Goal: Communication & Community: Answer question/provide support

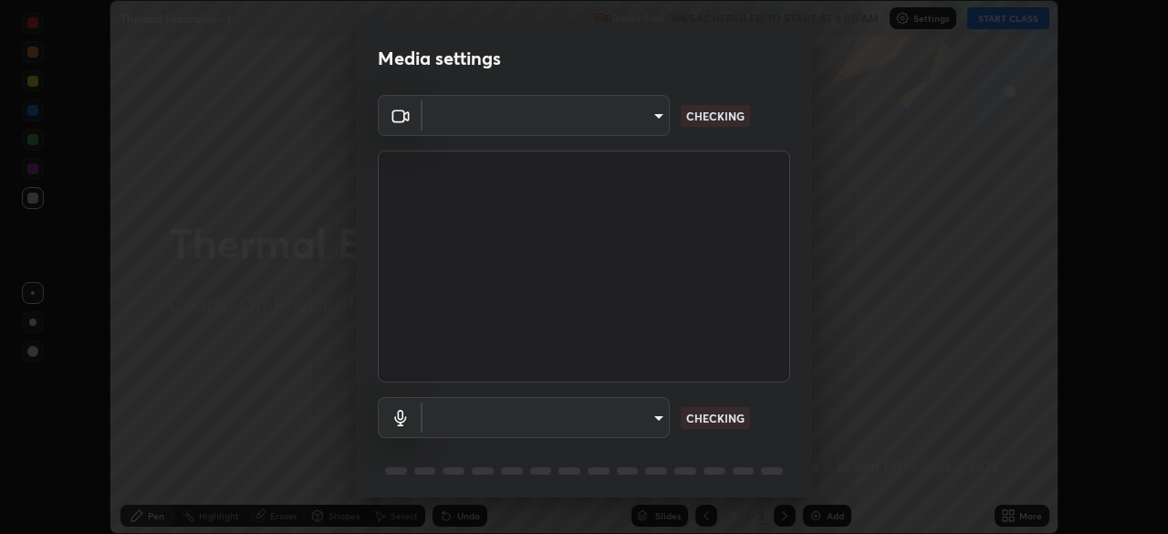
scroll to position [534, 1167]
type input "5b0ce39d11be3a435715daab6ad7fa25508616855f5d18a60cdf0faa8df0ce2b"
type input "a1042adff76ea4b5505a52ff3a0232de4086f7e529f4609d60403d5288817579"
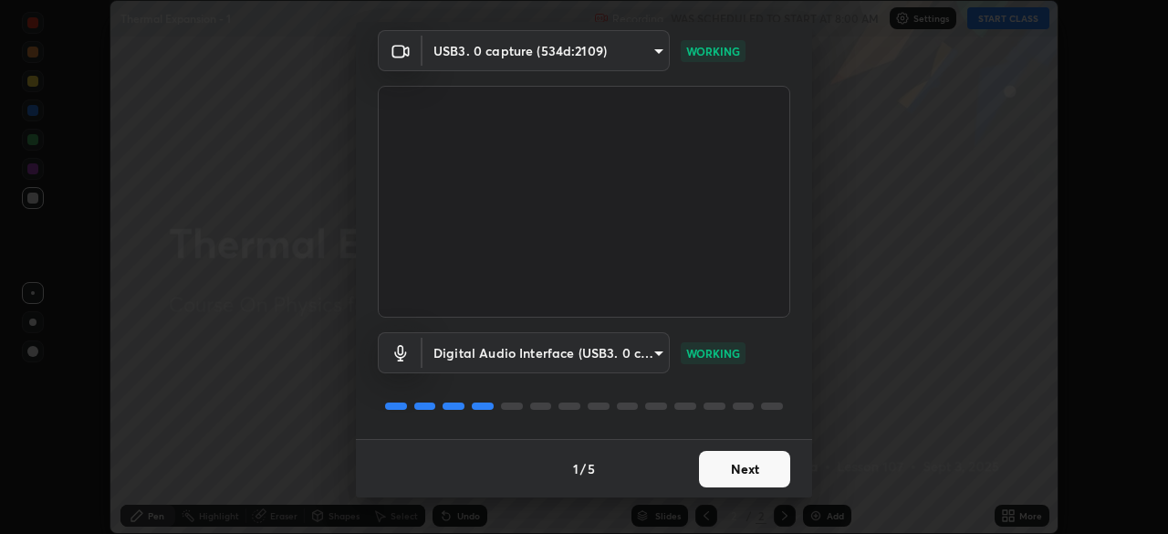
click at [746, 463] on button "Next" at bounding box center [744, 469] width 91 height 37
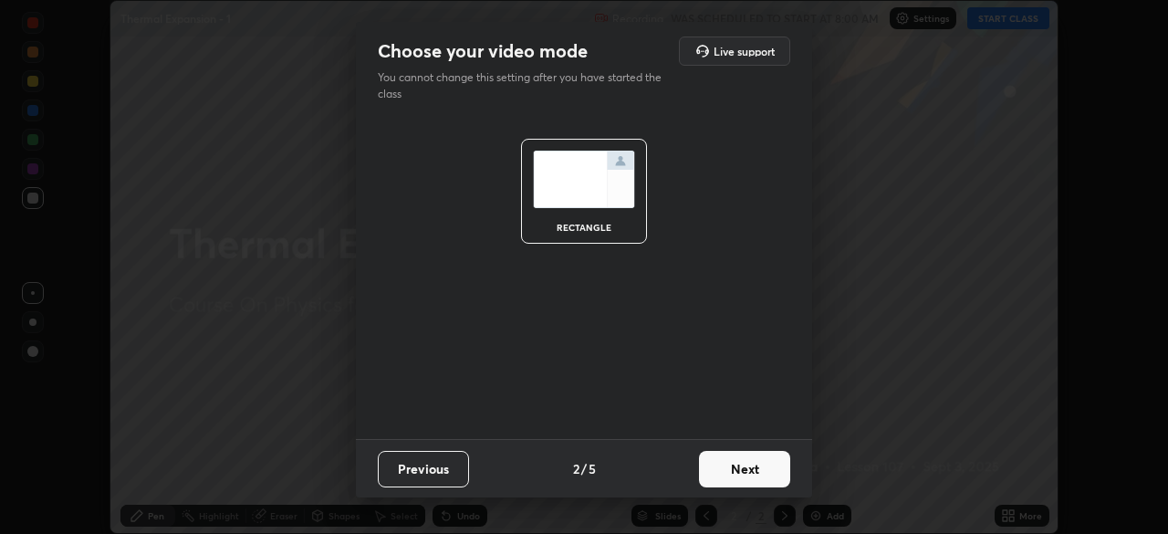
scroll to position [0, 0]
click at [748, 463] on button "Next" at bounding box center [744, 469] width 91 height 37
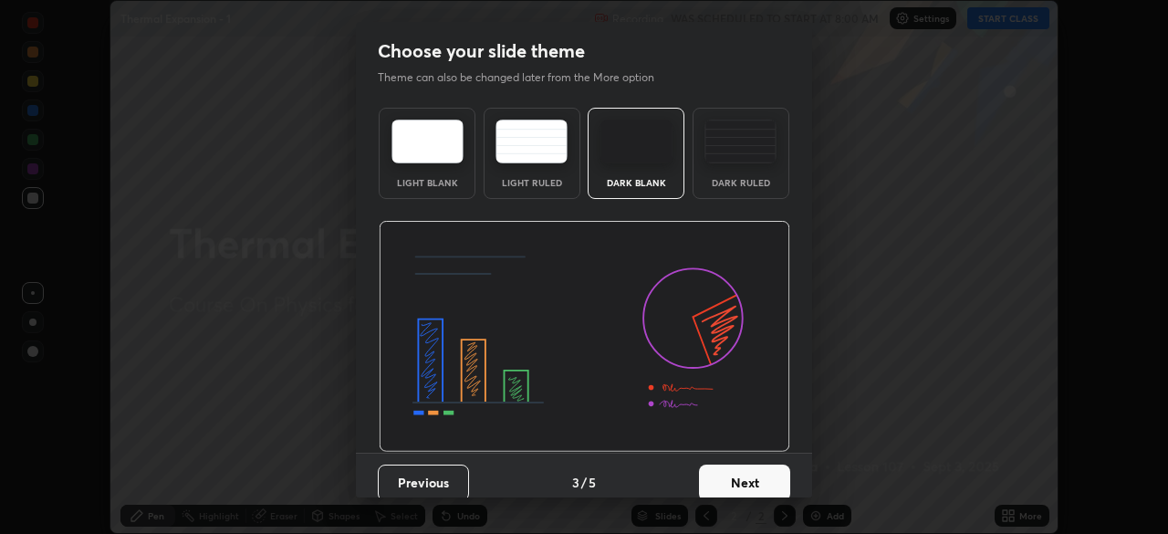
click at [755, 467] on button "Next" at bounding box center [744, 483] width 91 height 37
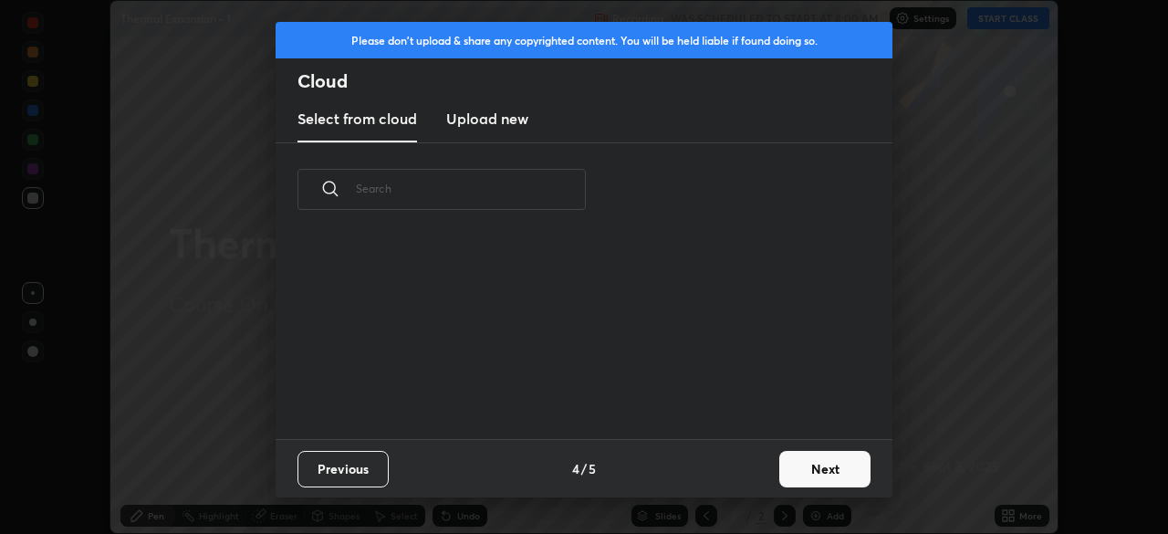
click at [810, 466] on button "Next" at bounding box center [824, 469] width 91 height 37
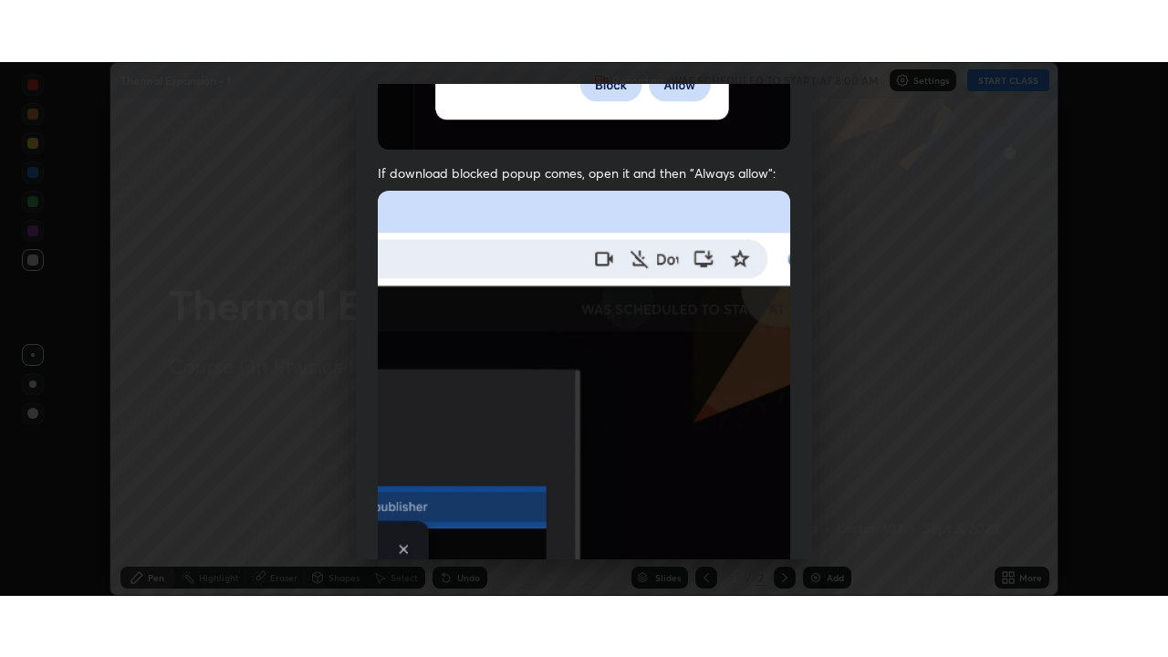
scroll to position [437, 0]
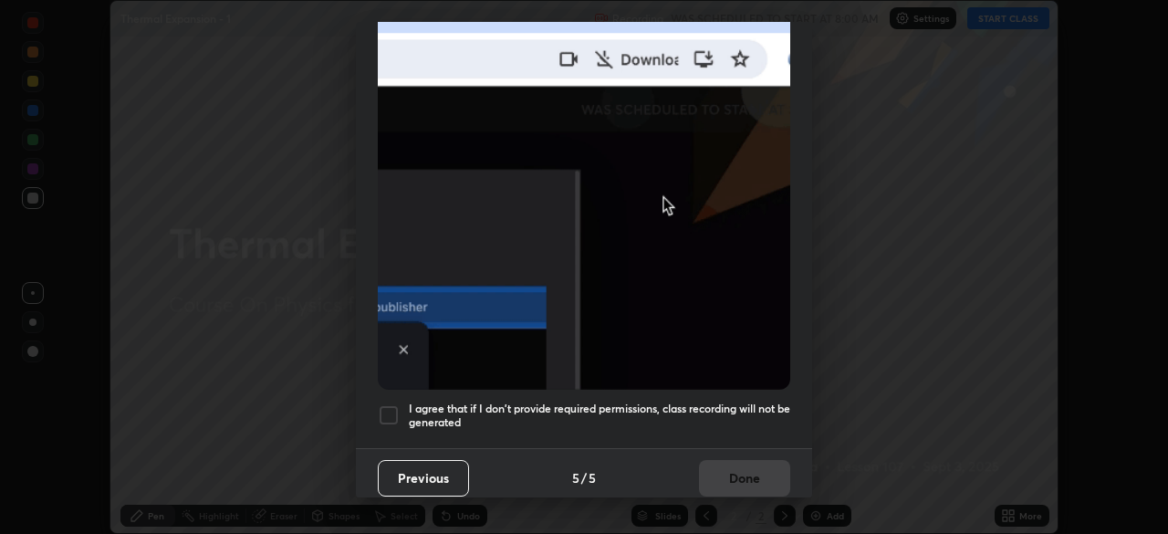
click at [616, 410] on h5 "I agree that if I don't provide required permissions, class recording will not …" at bounding box center [600, 416] width 382 height 28
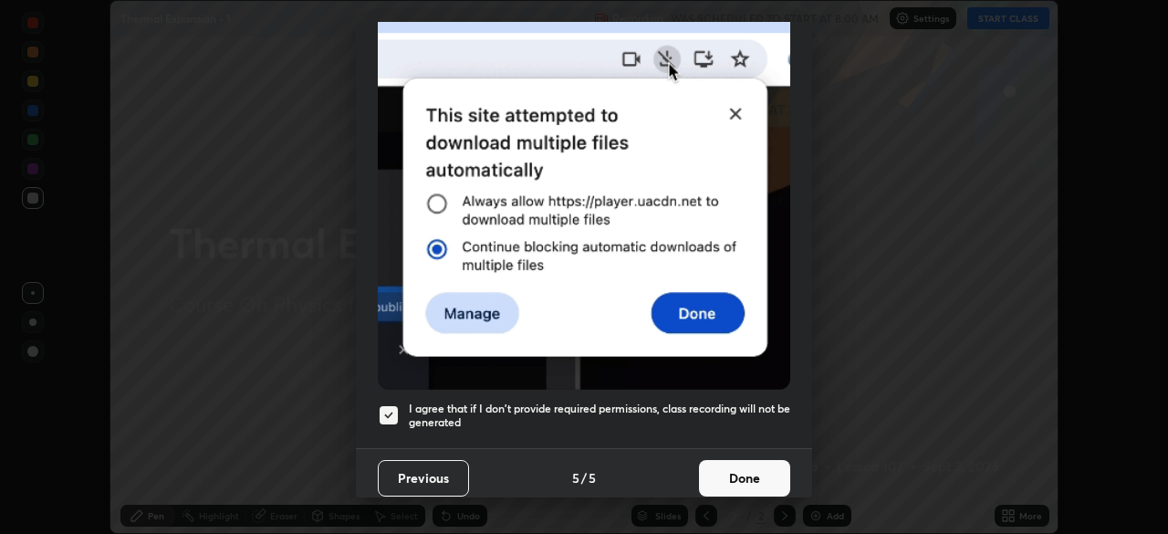
click at [727, 469] on button "Done" at bounding box center [744, 478] width 91 height 37
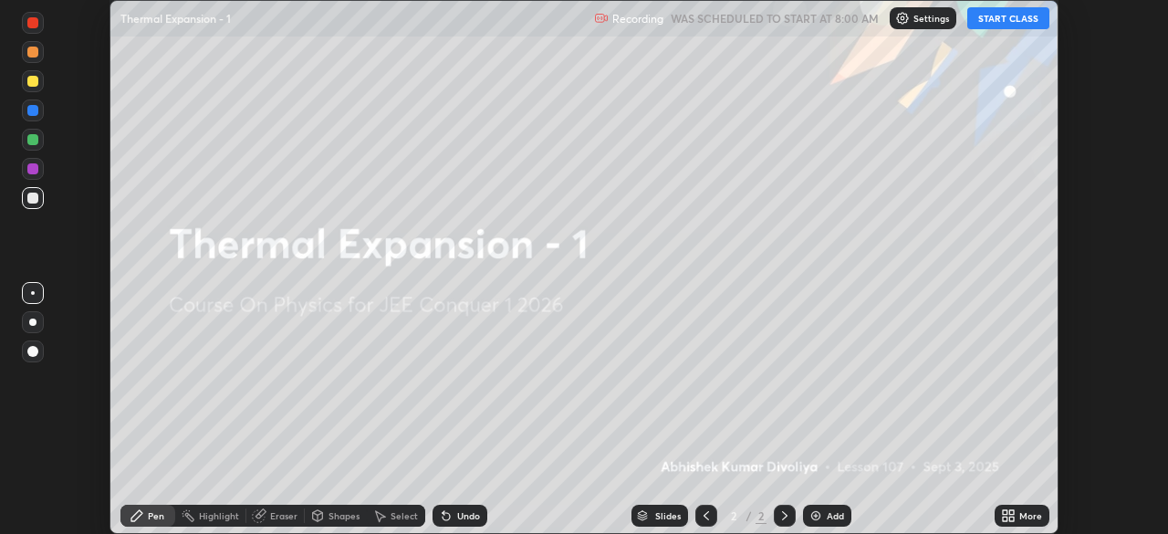
click at [1005, 516] on icon at bounding box center [1008, 515] width 15 height 15
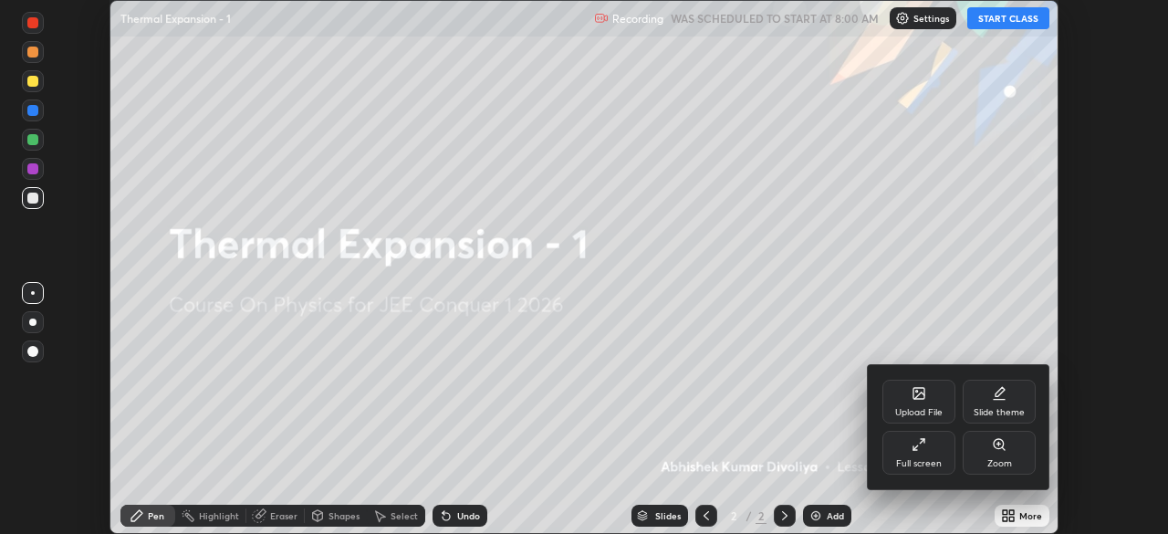
click at [932, 455] on div "Full screen" at bounding box center [919, 453] width 73 height 44
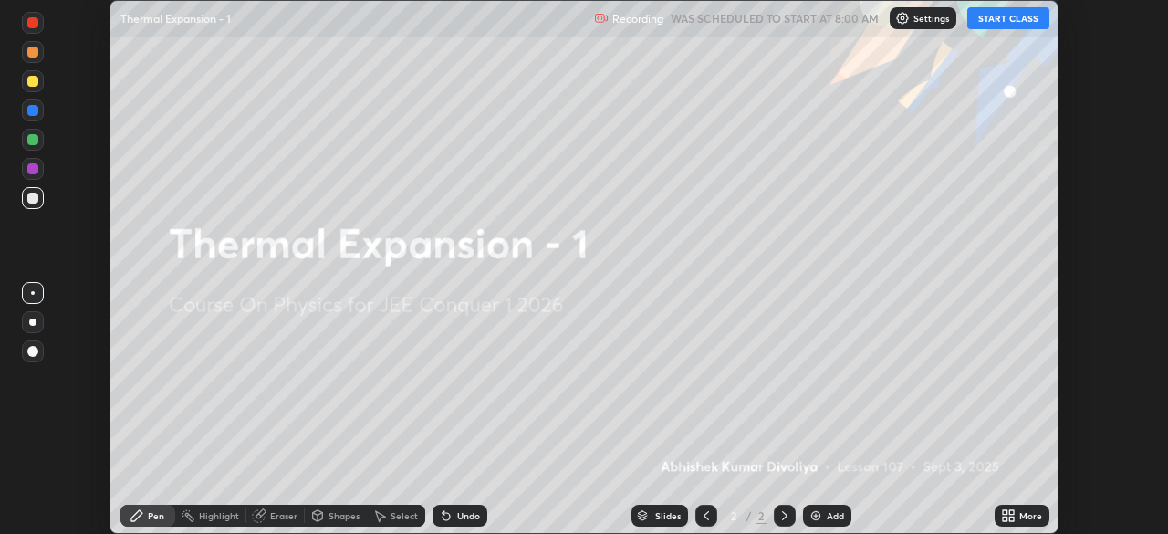
click at [1004, 512] on icon at bounding box center [1005, 512] width 5 height 5
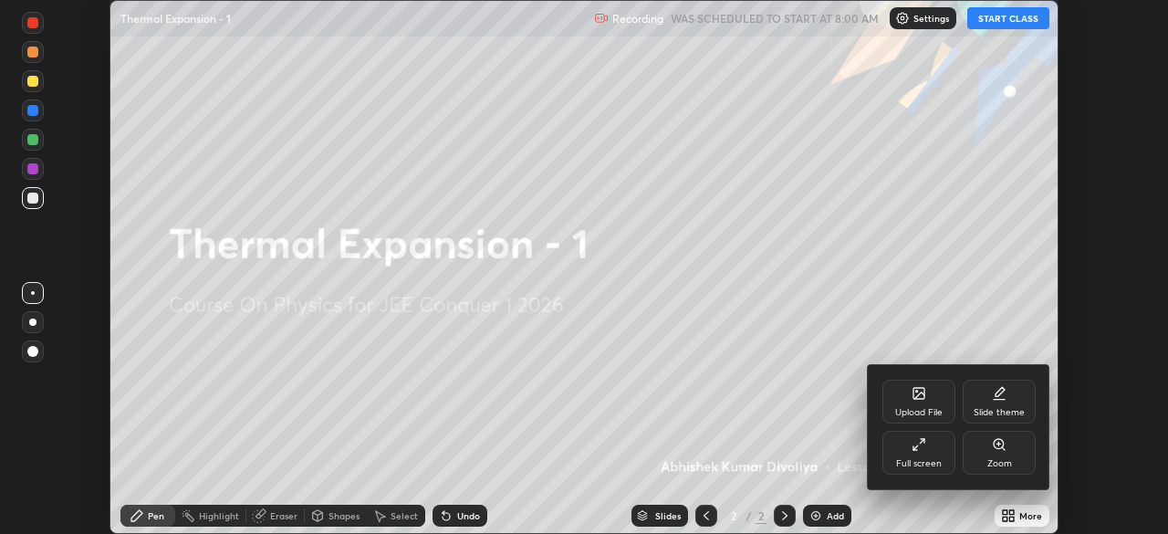
click at [920, 449] on icon at bounding box center [919, 444] width 15 height 15
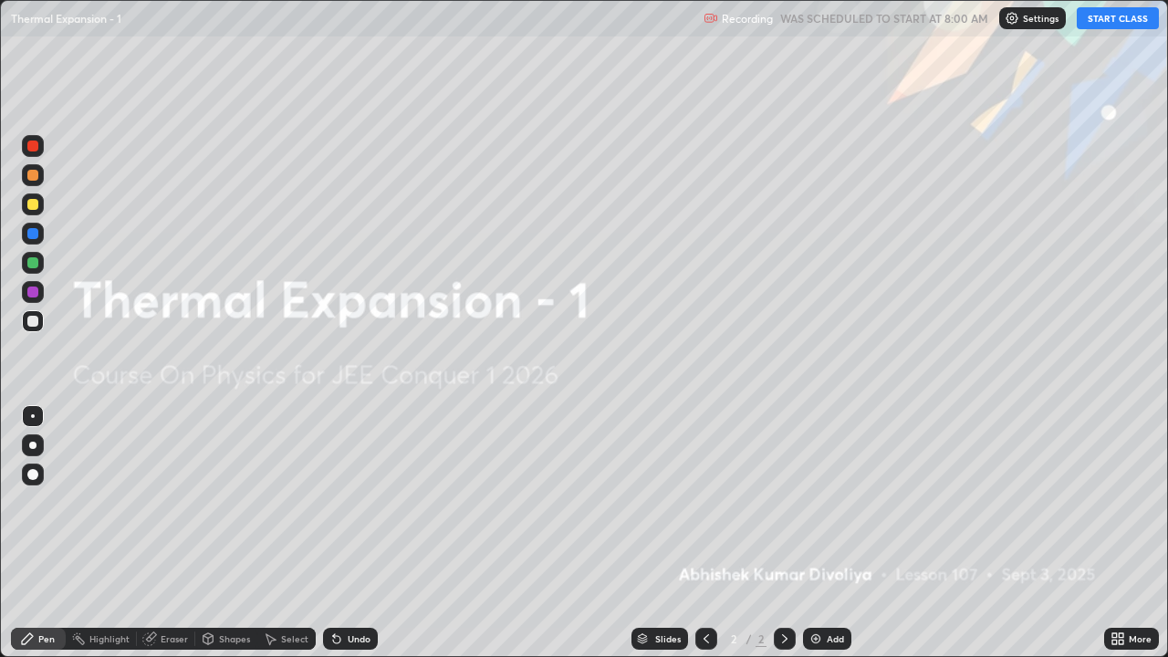
scroll to position [657, 1168]
click at [1128, 17] on button "START CLASS" at bounding box center [1118, 18] width 82 height 22
click at [818, 533] on img at bounding box center [816, 639] width 15 height 15
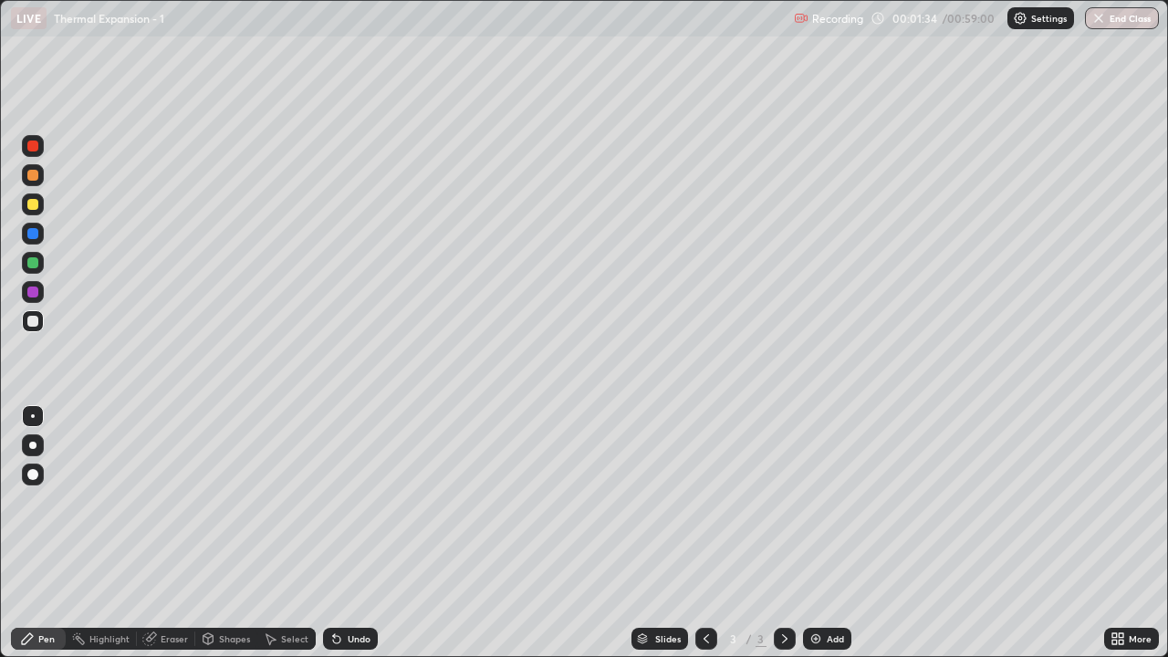
click at [37, 474] on div at bounding box center [32, 474] width 11 height 11
click at [36, 204] on div at bounding box center [32, 204] width 11 height 11
click at [227, 533] on div "Shapes" at bounding box center [234, 638] width 31 height 9
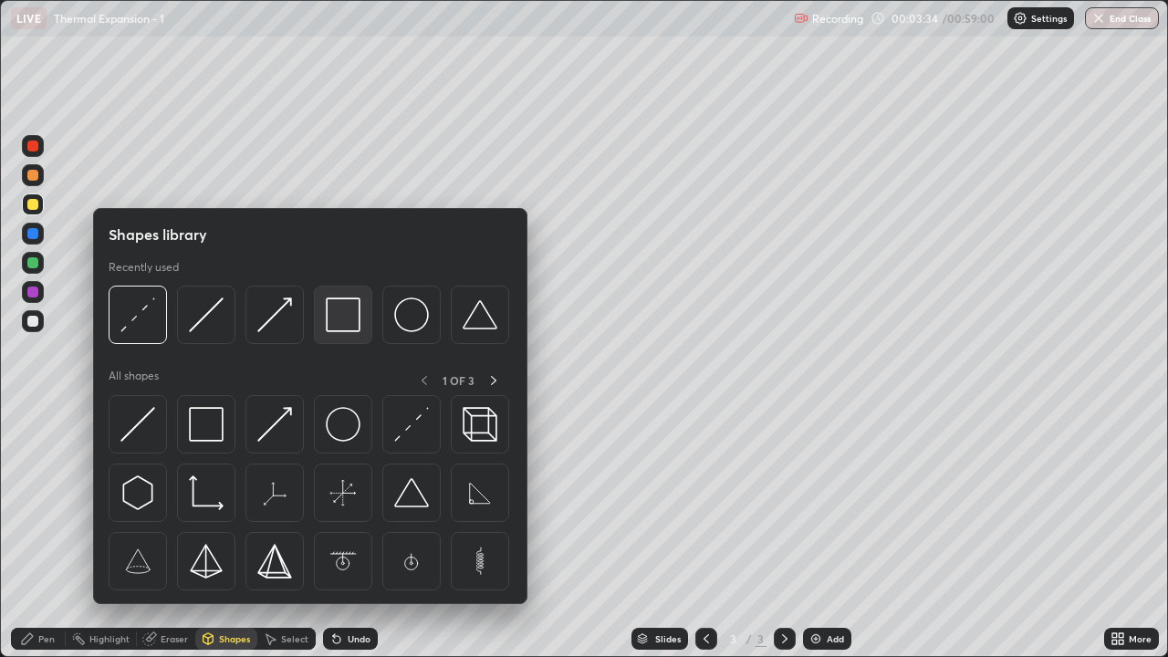
click at [345, 323] on img at bounding box center [343, 315] width 35 height 35
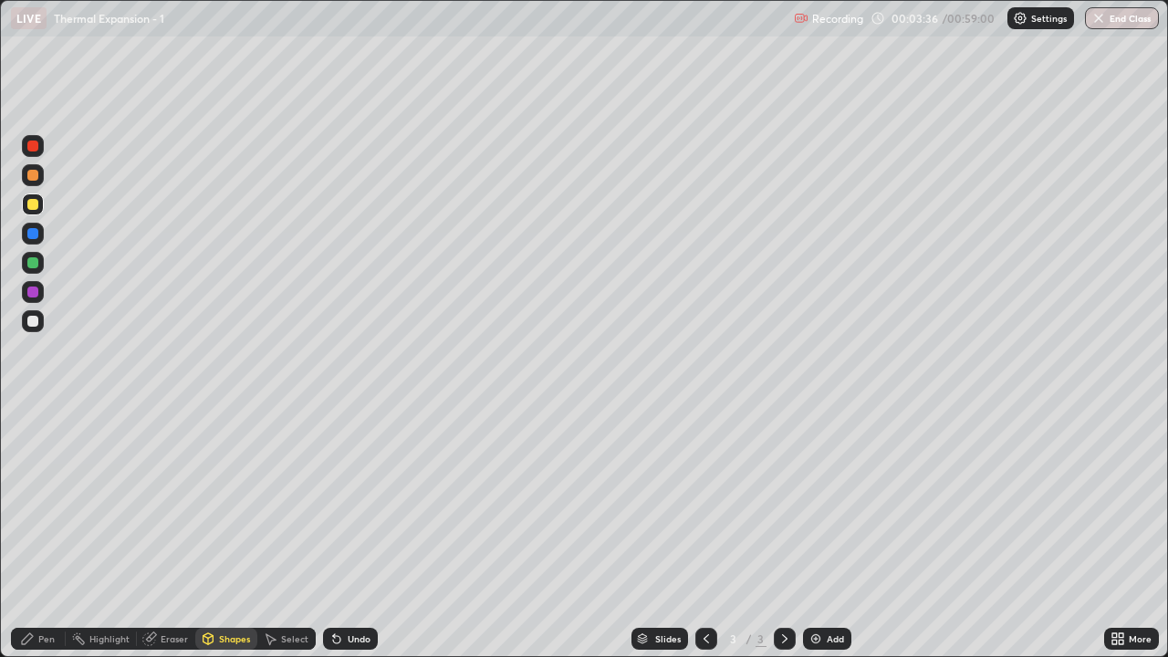
click at [35, 179] on div at bounding box center [32, 175] width 11 height 11
click at [43, 533] on div "Pen" at bounding box center [38, 639] width 55 height 22
click at [33, 267] on div at bounding box center [32, 262] width 11 height 11
click at [225, 533] on div "Shapes" at bounding box center [234, 638] width 31 height 9
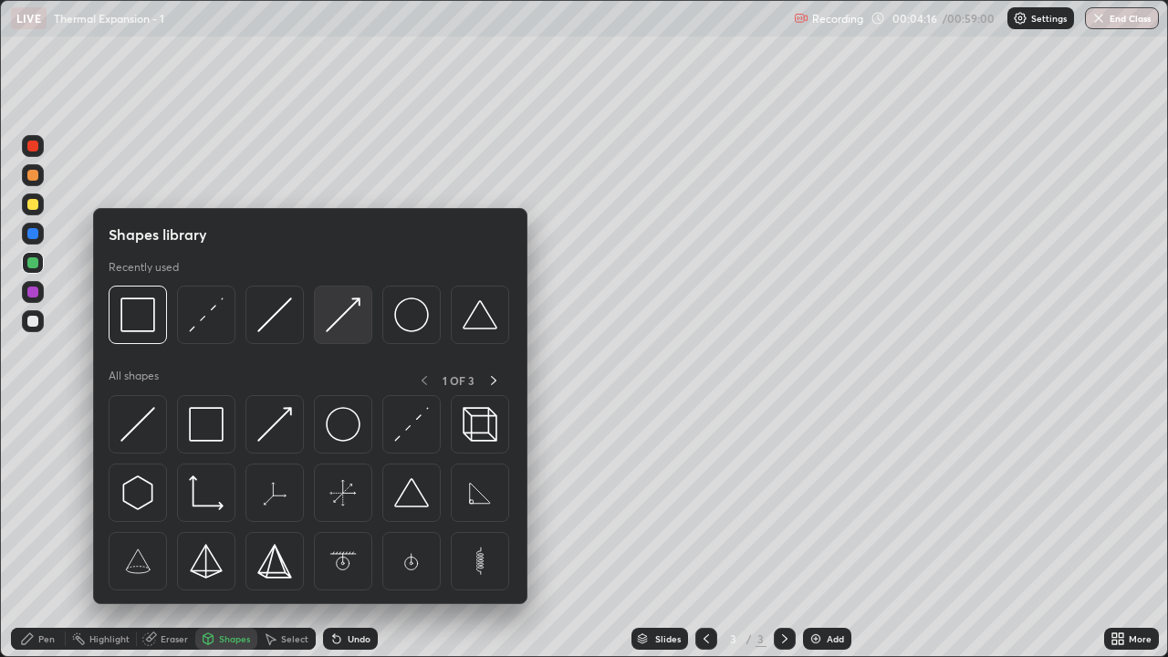
click at [337, 324] on img at bounding box center [343, 315] width 35 height 35
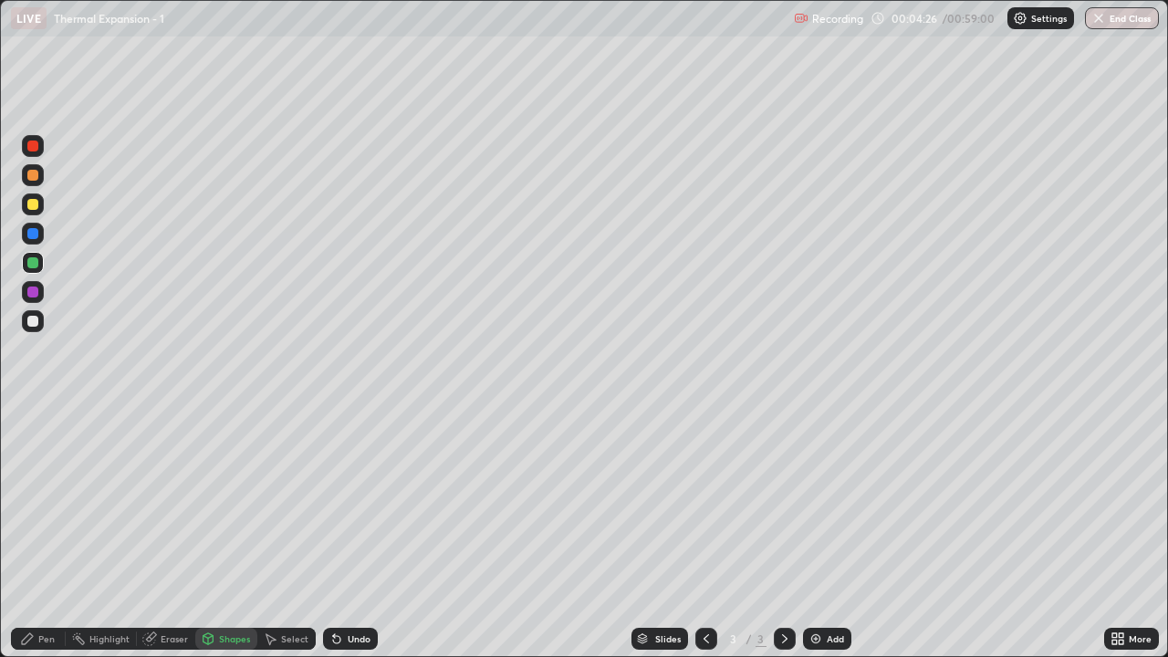
click at [39, 533] on div "Pen" at bounding box center [46, 638] width 16 height 9
click at [222, 533] on div "Shapes" at bounding box center [234, 638] width 31 height 9
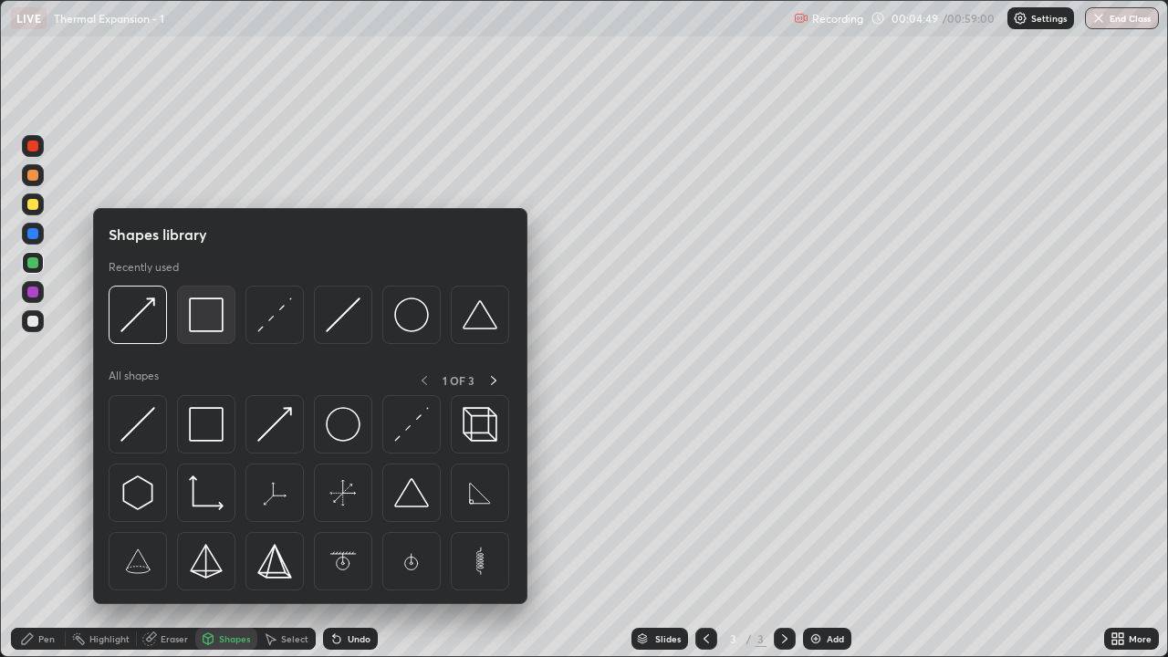
click at [207, 327] on img at bounding box center [206, 315] width 35 height 35
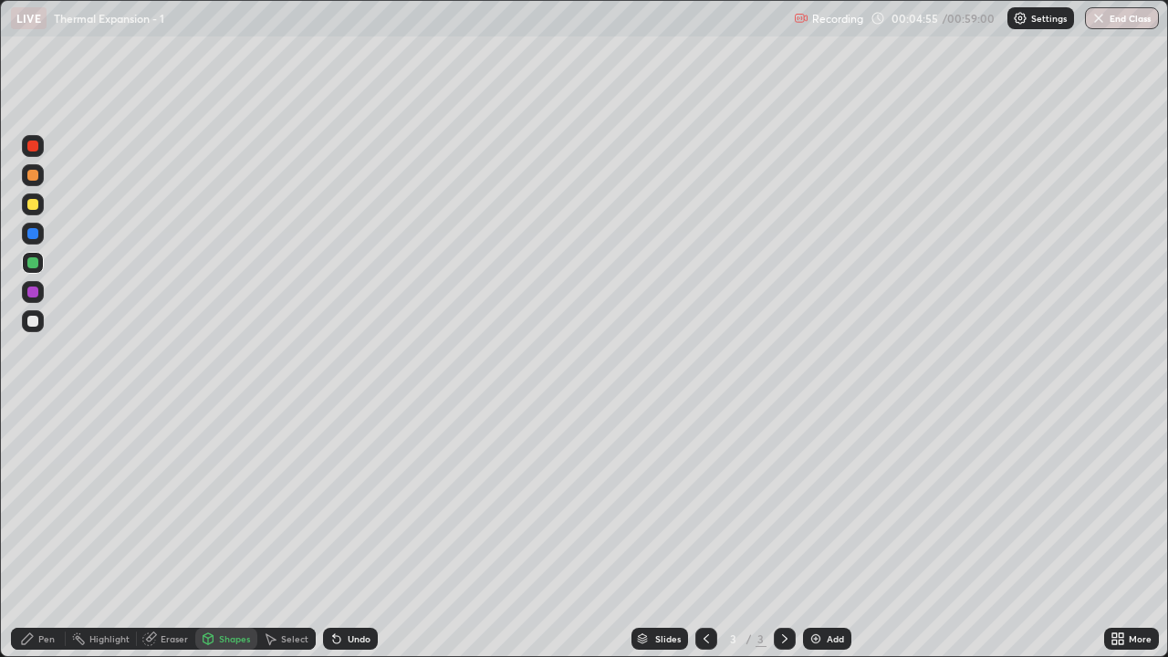
click at [235, 533] on div "Shapes" at bounding box center [234, 638] width 31 height 9
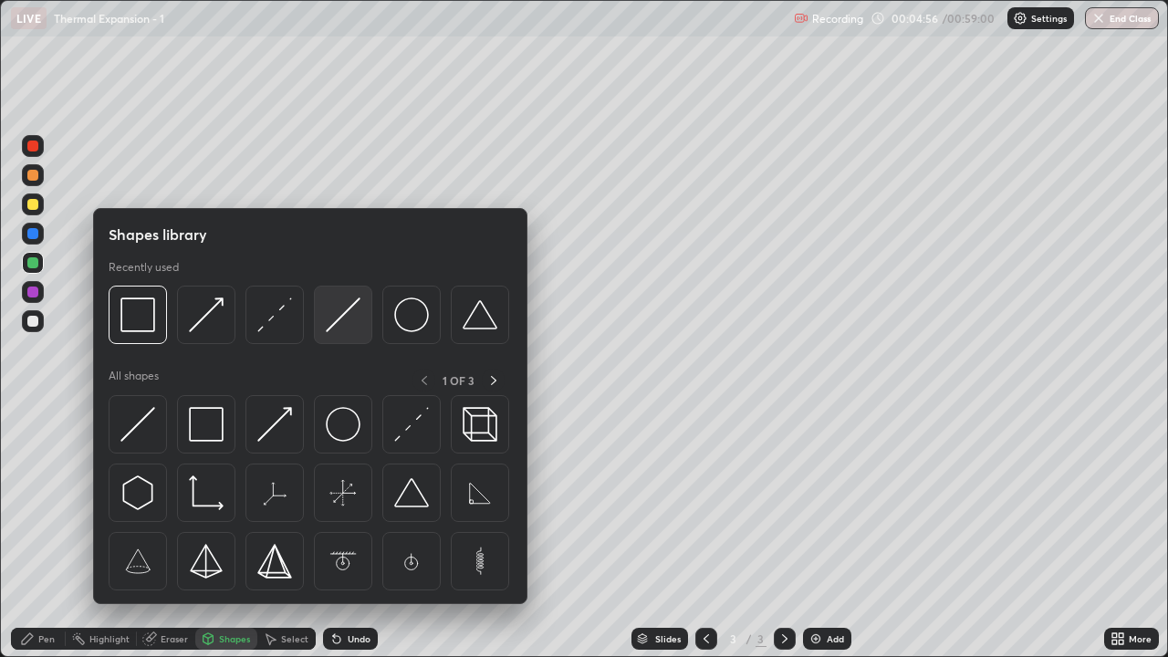
click at [349, 314] on img at bounding box center [343, 315] width 35 height 35
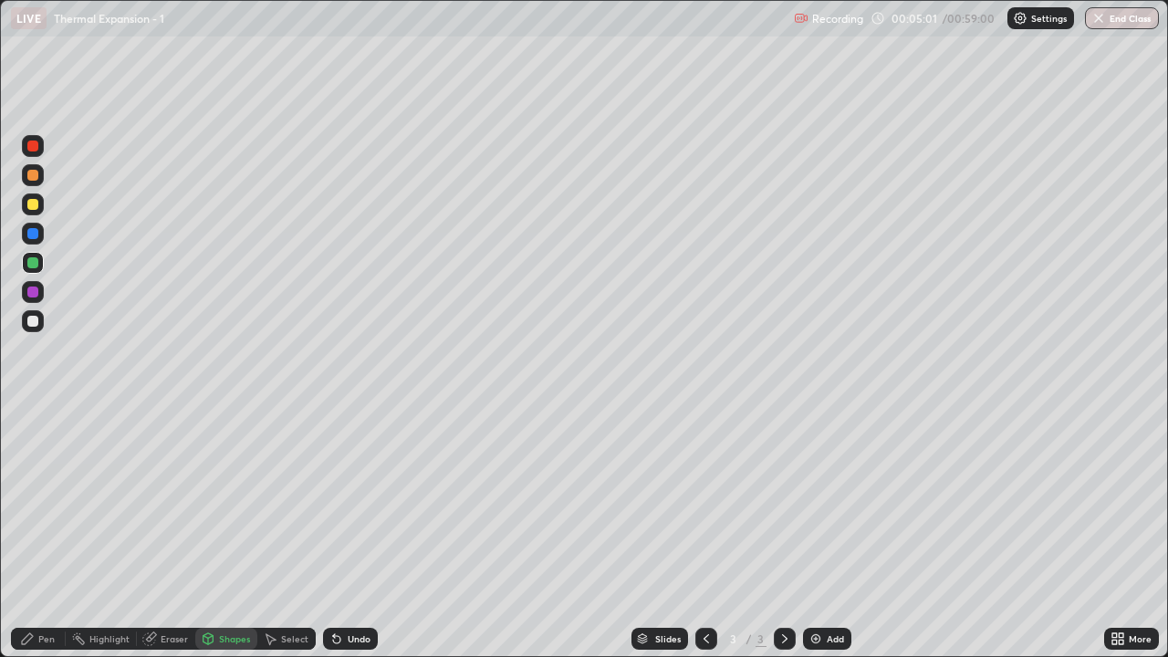
click at [45, 533] on div "Pen" at bounding box center [46, 638] width 16 height 9
click at [34, 322] on div at bounding box center [32, 321] width 11 height 11
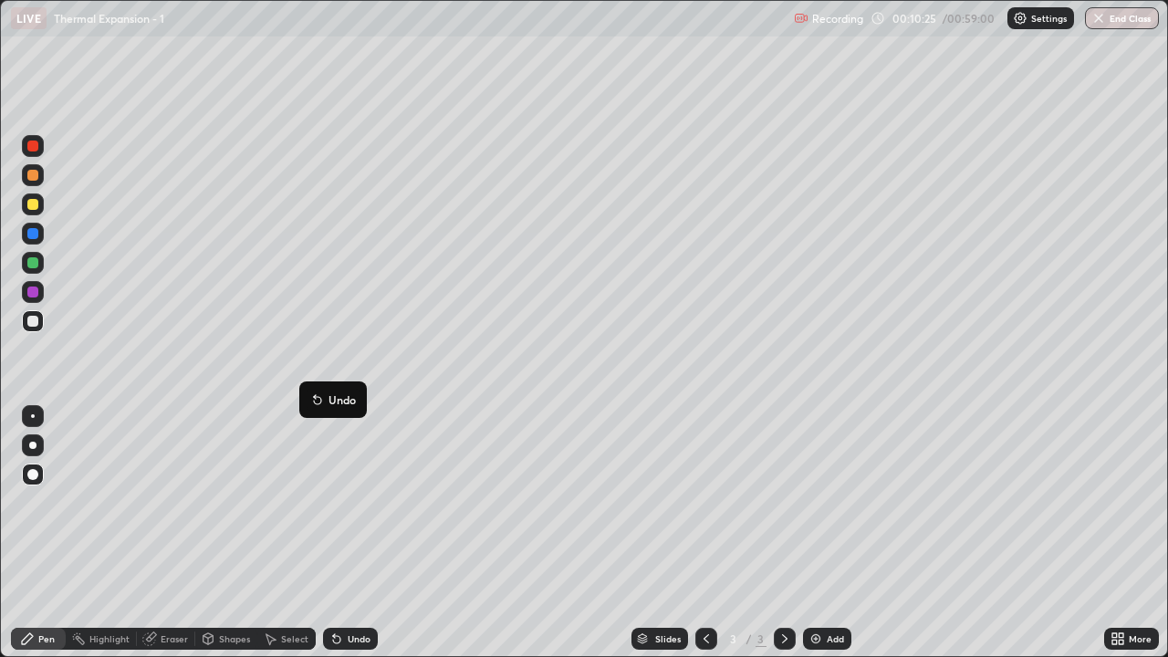
click at [32, 208] on div at bounding box center [32, 204] width 11 height 11
click at [817, 533] on img at bounding box center [816, 639] width 15 height 15
click at [233, 533] on div "Shapes" at bounding box center [234, 638] width 31 height 9
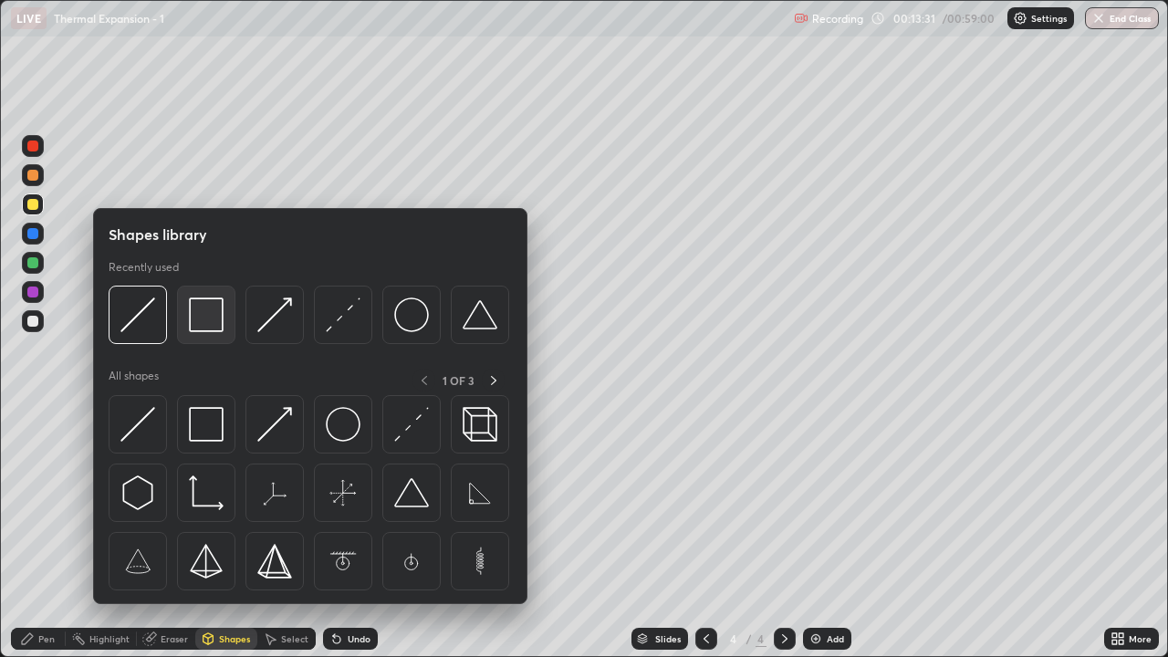
click at [208, 329] on img at bounding box center [206, 315] width 35 height 35
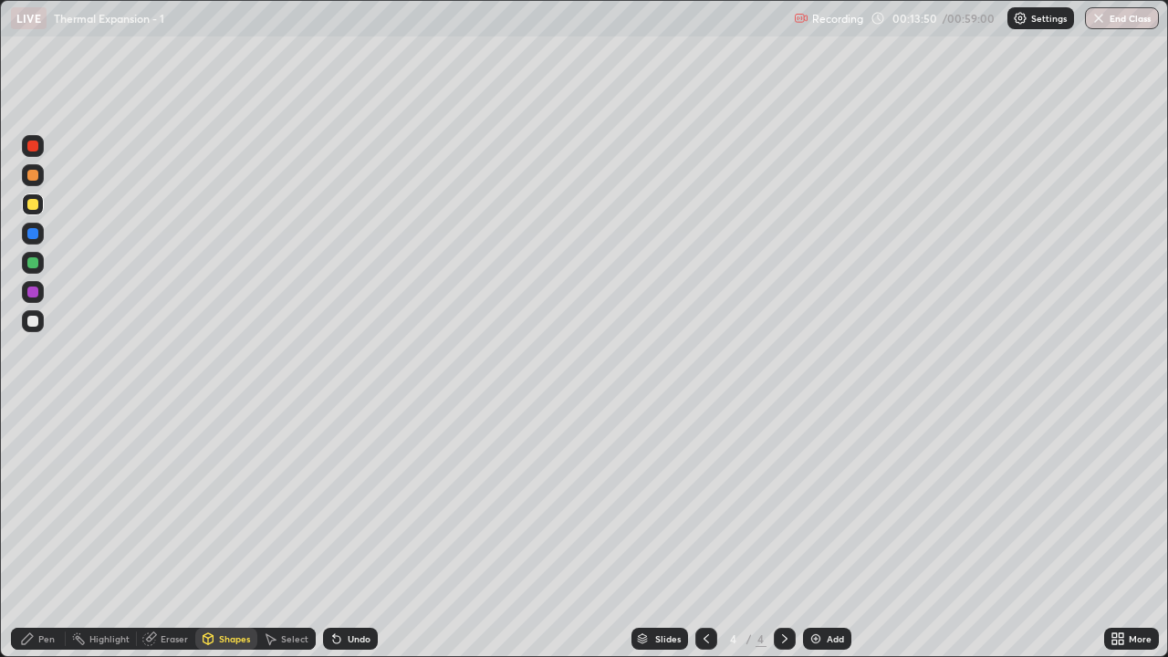
click at [229, 533] on div "Shapes" at bounding box center [234, 638] width 31 height 9
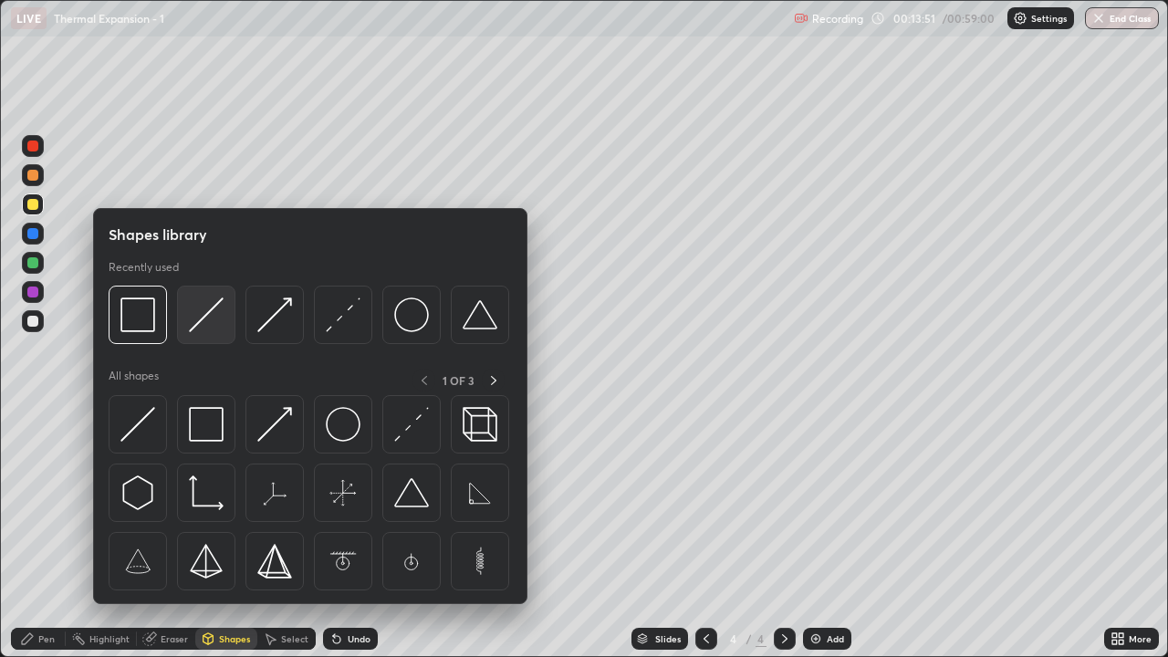
click at [206, 329] on img at bounding box center [206, 315] width 35 height 35
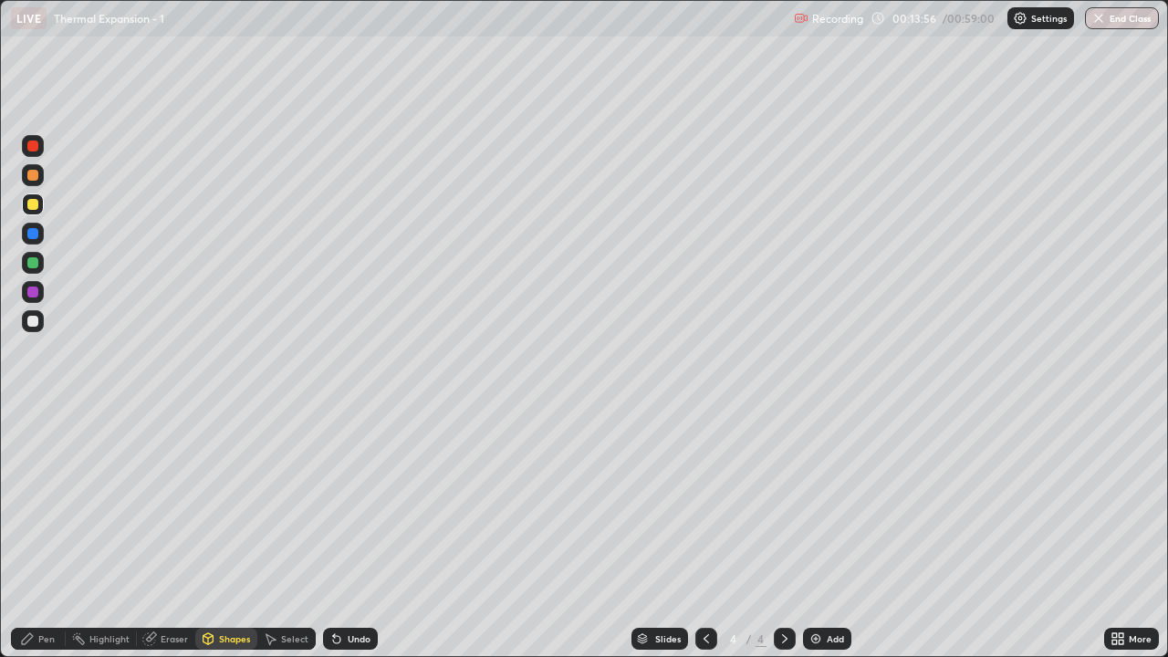
click at [48, 533] on div "Pen" at bounding box center [46, 638] width 16 height 9
click at [221, 533] on div "Shapes" at bounding box center [234, 638] width 31 height 9
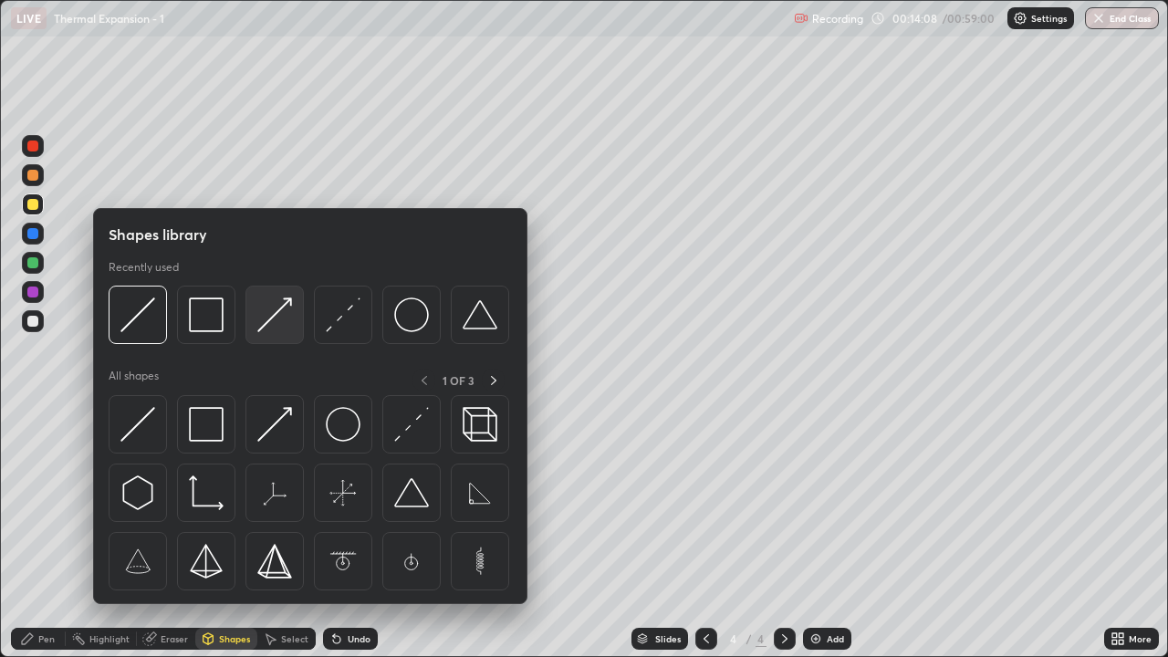
click at [281, 323] on img at bounding box center [274, 315] width 35 height 35
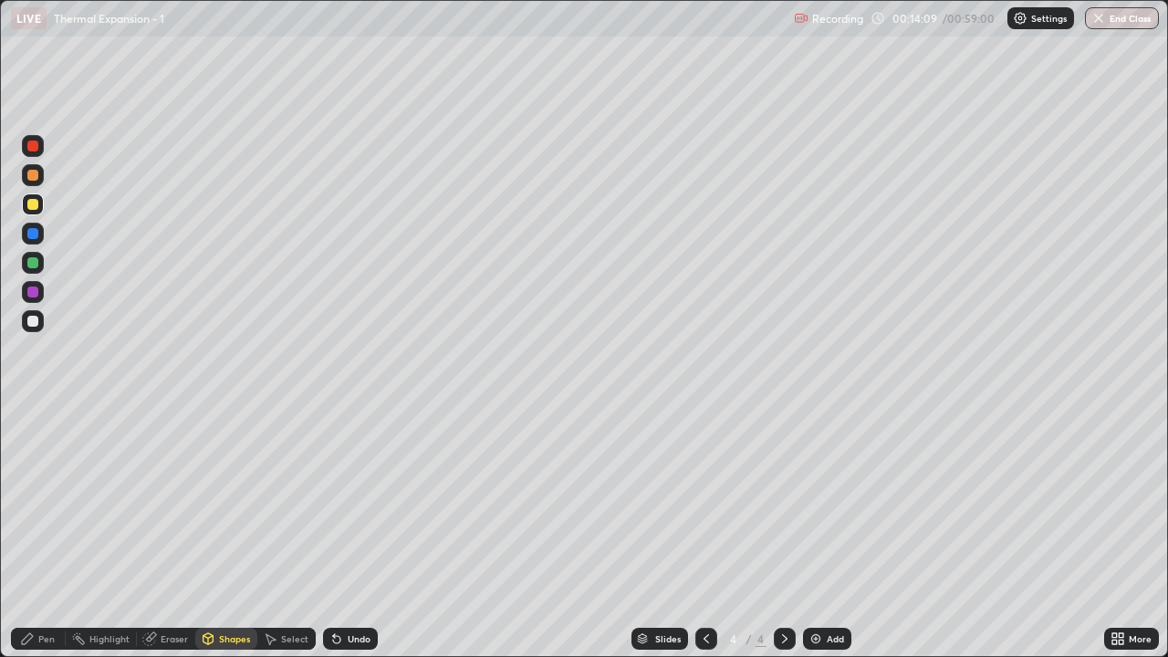
click at [32, 325] on div at bounding box center [32, 321] width 11 height 11
click at [51, 533] on div "Pen" at bounding box center [46, 638] width 16 height 9
click at [220, 533] on div "Shapes" at bounding box center [226, 639] width 62 height 22
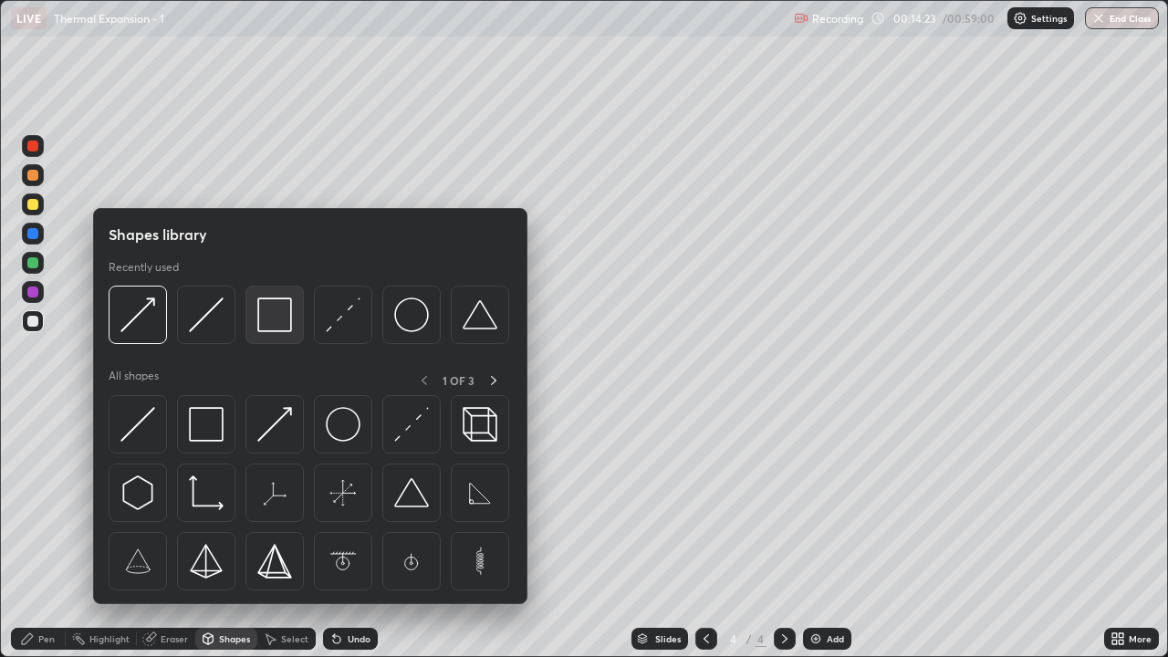
click at [268, 317] on img at bounding box center [274, 315] width 35 height 35
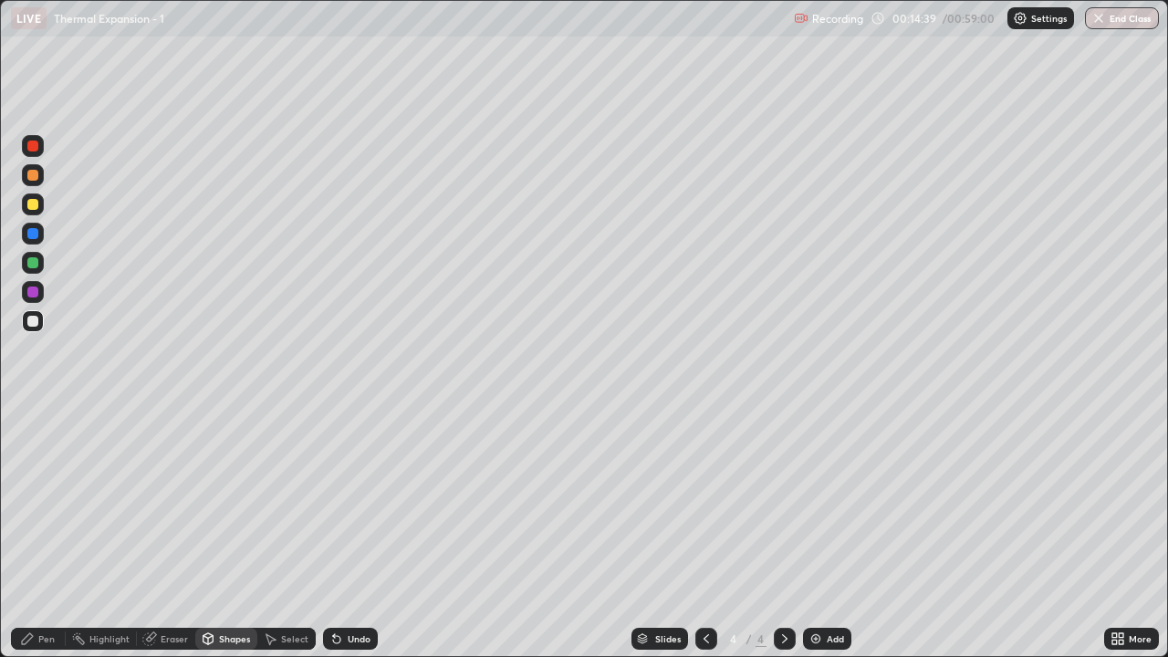
click at [54, 533] on div "Pen" at bounding box center [38, 639] width 55 height 22
click at [36, 265] on div at bounding box center [32, 262] width 11 height 11
click at [33, 176] on div at bounding box center [32, 175] width 11 height 11
click at [227, 533] on div "Shapes" at bounding box center [234, 638] width 31 height 9
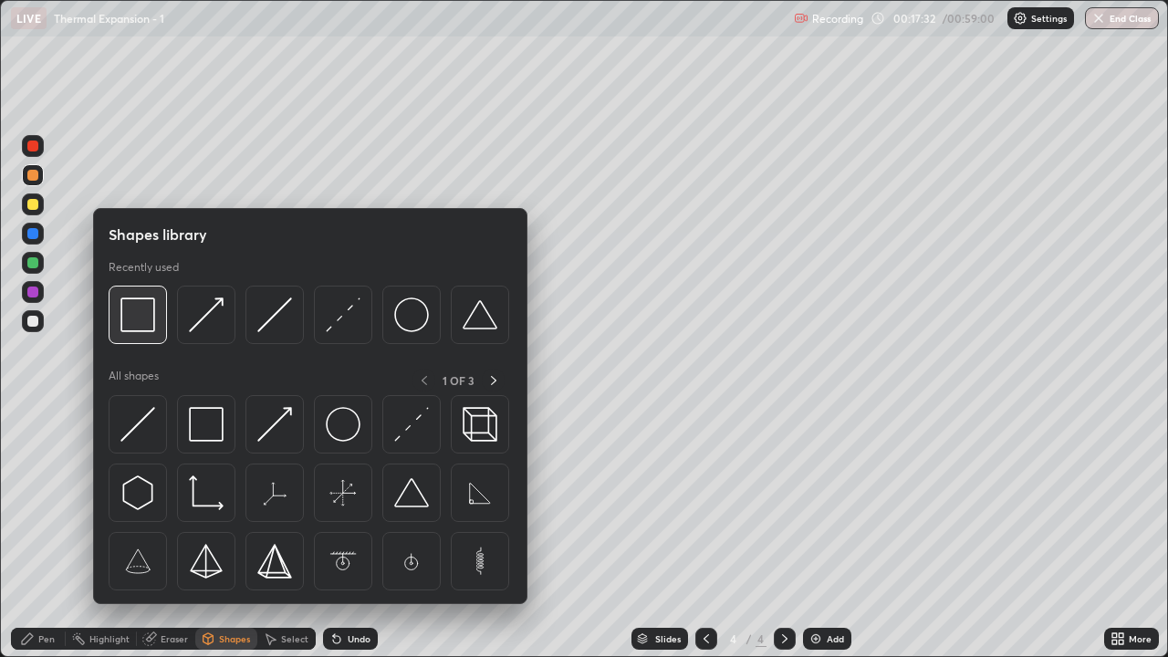
click at [131, 331] on img at bounding box center [137, 315] width 35 height 35
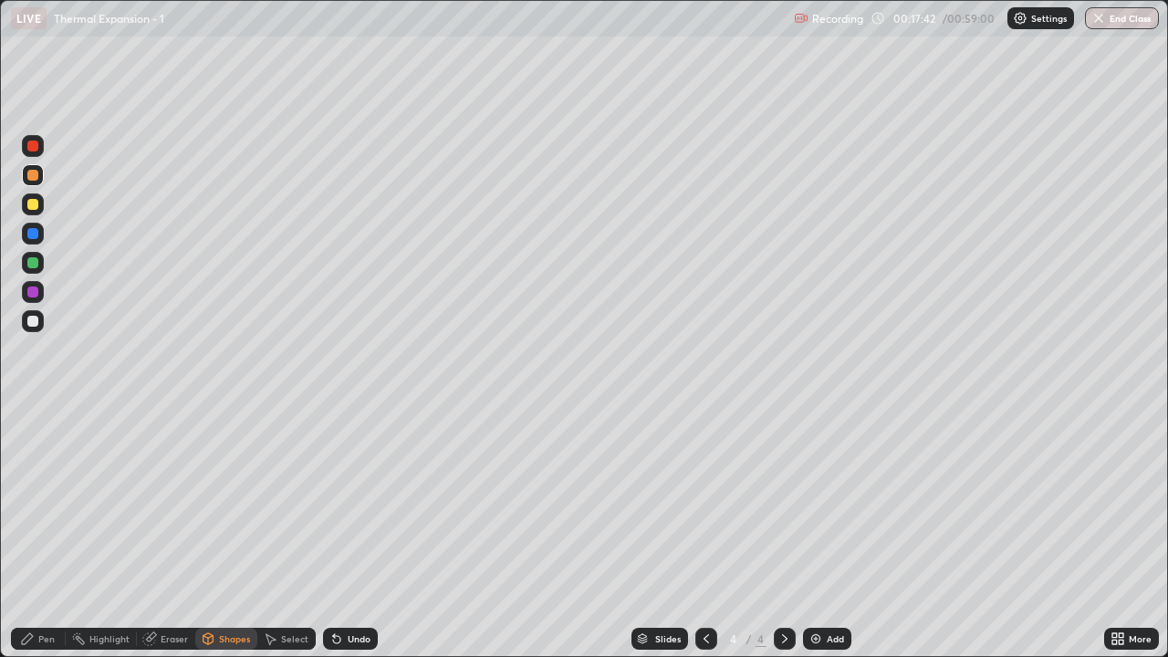
click at [223, 533] on div "Shapes" at bounding box center [226, 639] width 62 height 22
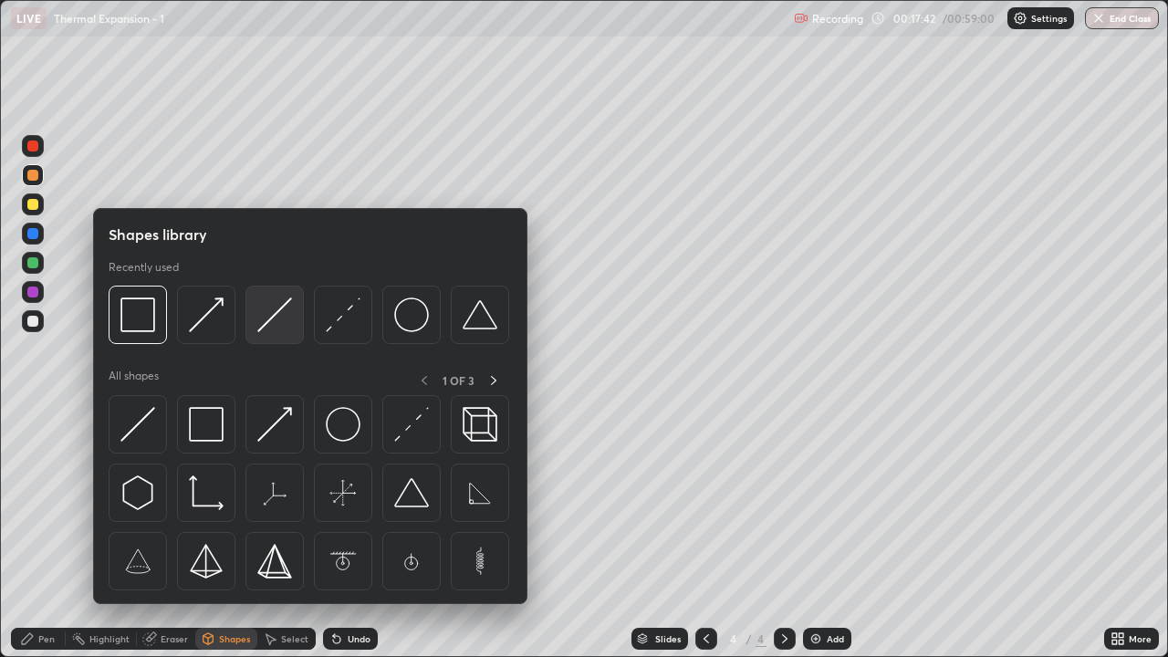
click at [272, 319] on img at bounding box center [274, 315] width 35 height 35
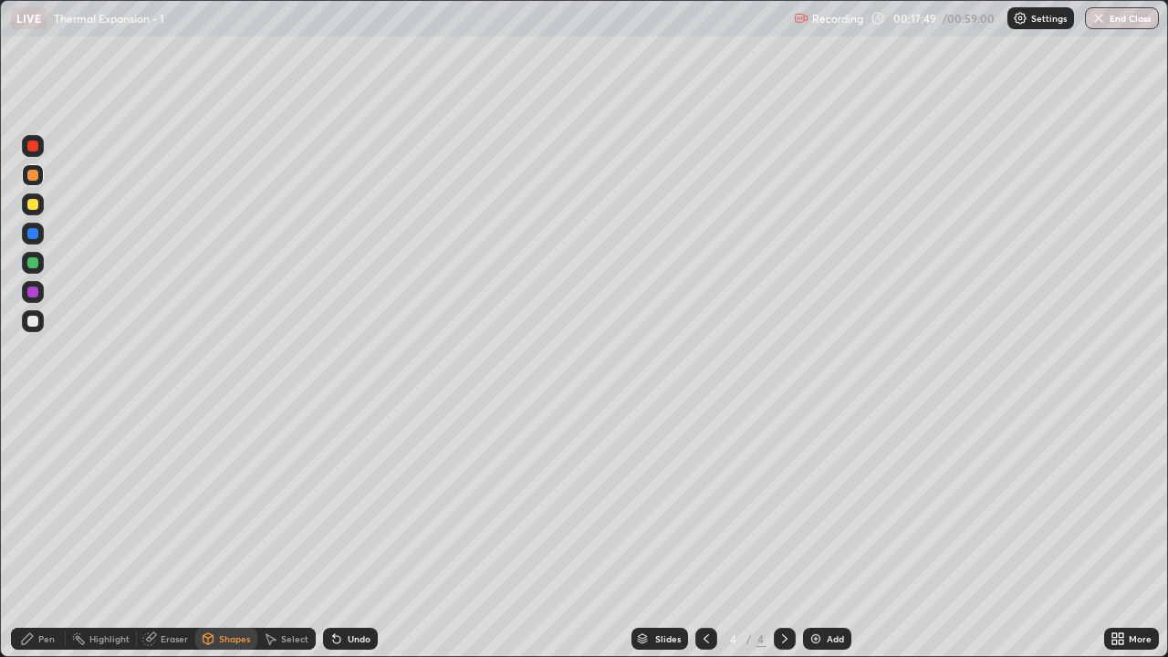
click at [32, 330] on div at bounding box center [33, 321] width 22 height 22
click at [33, 533] on icon at bounding box center [27, 639] width 15 height 15
click at [35, 264] on div at bounding box center [32, 262] width 11 height 11
click at [813, 533] on img at bounding box center [816, 639] width 15 height 15
click at [231, 533] on div "Shapes" at bounding box center [234, 638] width 31 height 9
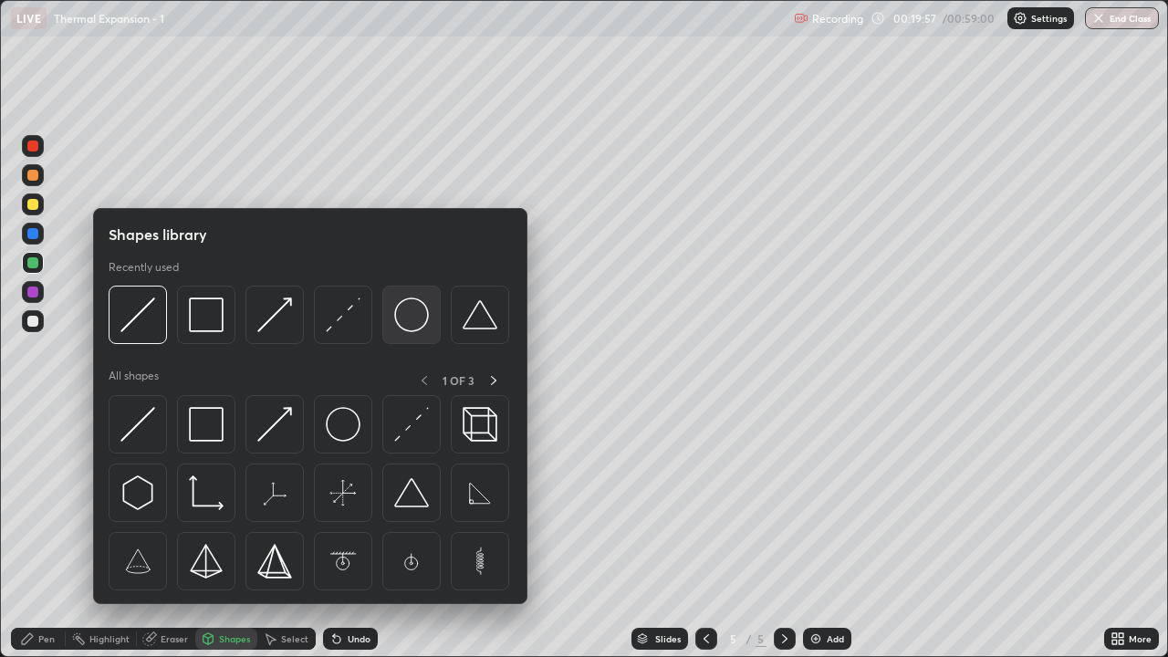
click at [415, 317] on img at bounding box center [411, 315] width 35 height 35
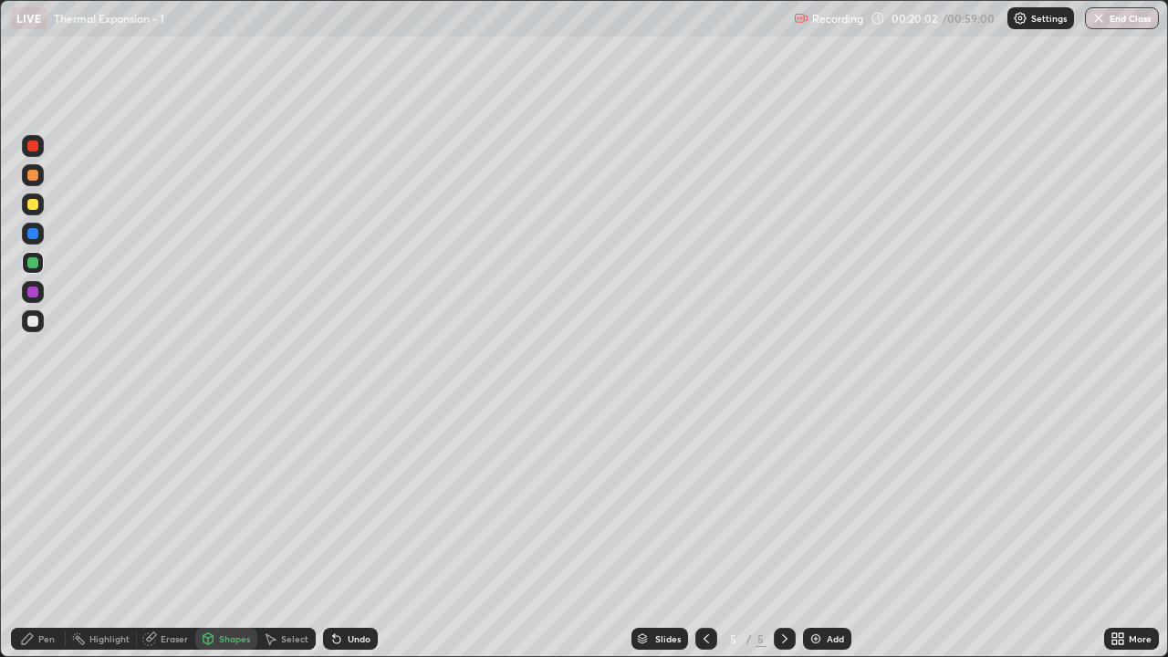
click at [43, 533] on div "Pen" at bounding box center [38, 639] width 55 height 22
click at [36, 325] on div at bounding box center [32, 321] width 11 height 11
click at [33, 205] on div at bounding box center [32, 204] width 11 height 11
click at [226, 533] on div "Shapes" at bounding box center [226, 639] width 62 height 22
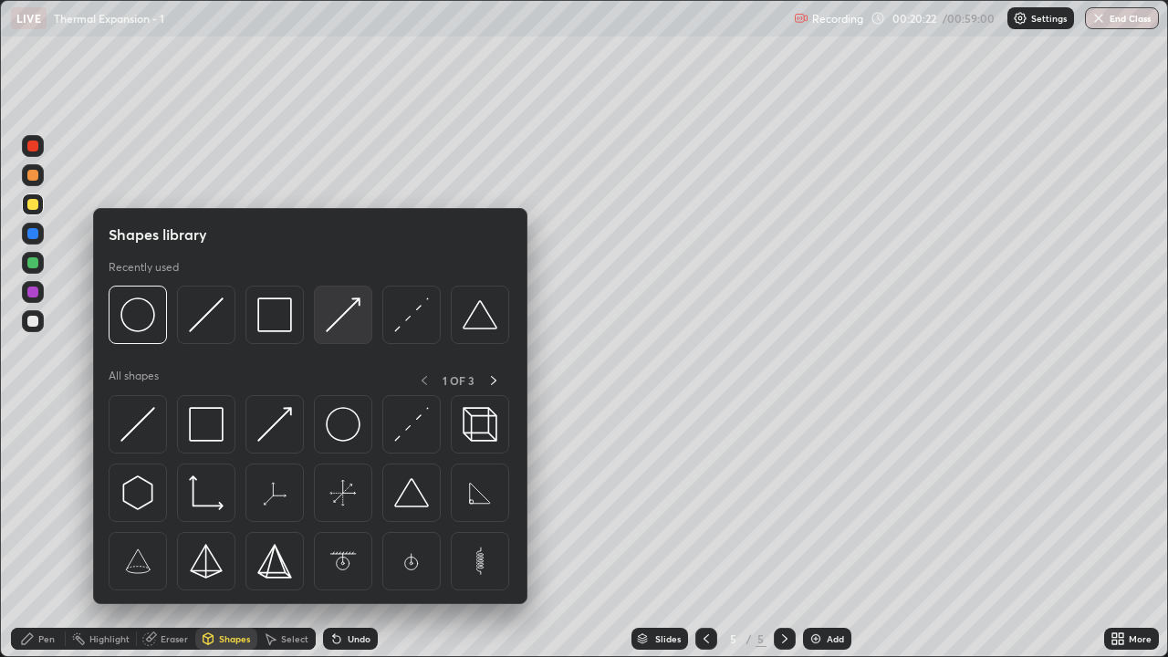
click at [350, 310] on img at bounding box center [343, 315] width 35 height 35
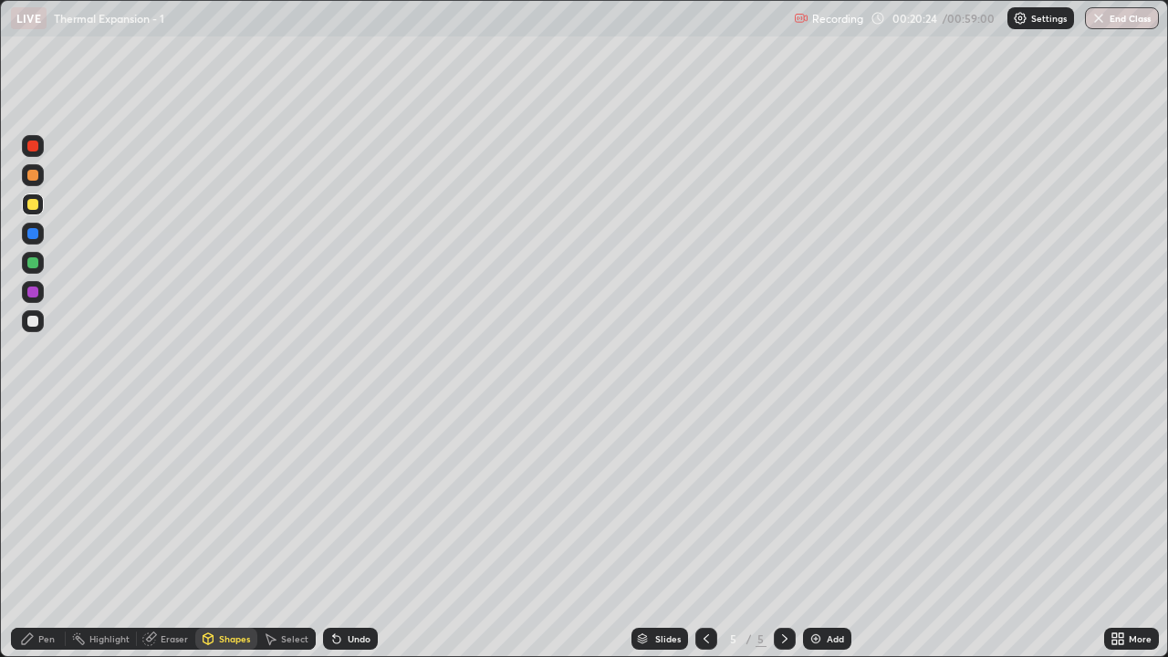
click at [47, 533] on div "Pen" at bounding box center [46, 638] width 16 height 9
click at [237, 533] on div "Shapes" at bounding box center [234, 638] width 31 height 9
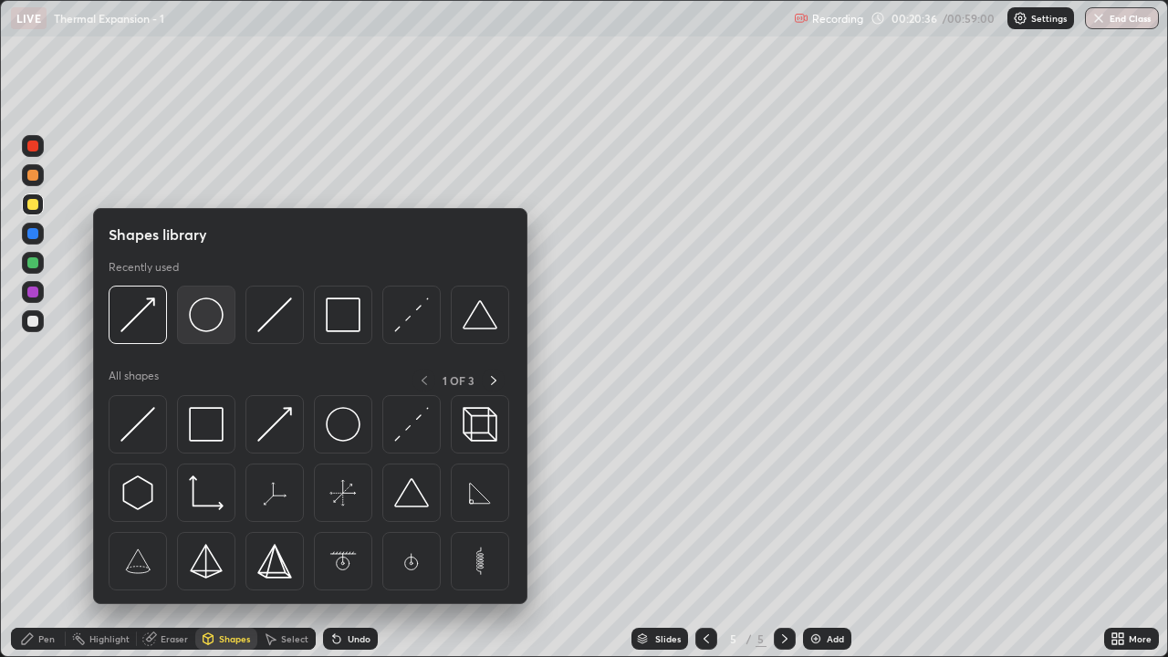
click at [214, 322] on img at bounding box center [206, 315] width 35 height 35
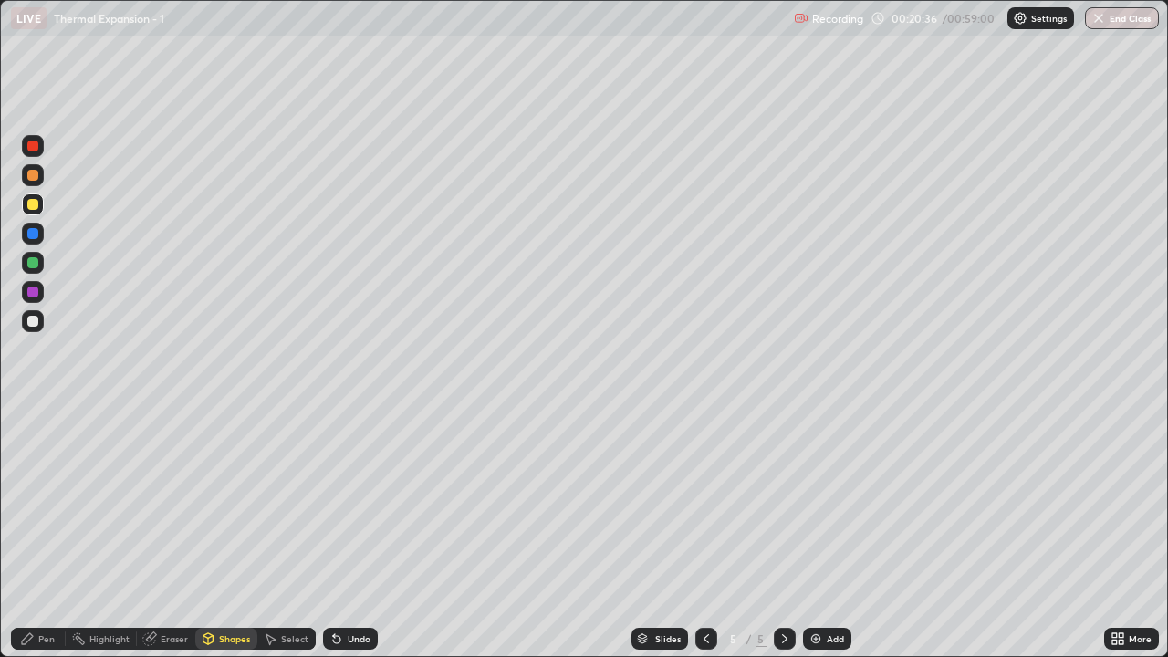
click at [40, 266] on div at bounding box center [33, 263] width 22 height 22
click at [48, 533] on div "Pen" at bounding box center [38, 639] width 55 height 22
click at [37, 325] on div at bounding box center [33, 321] width 22 height 22
click at [37, 206] on div at bounding box center [32, 204] width 11 height 11
click at [827, 533] on div "Add" at bounding box center [835, 638] width 17 height 9
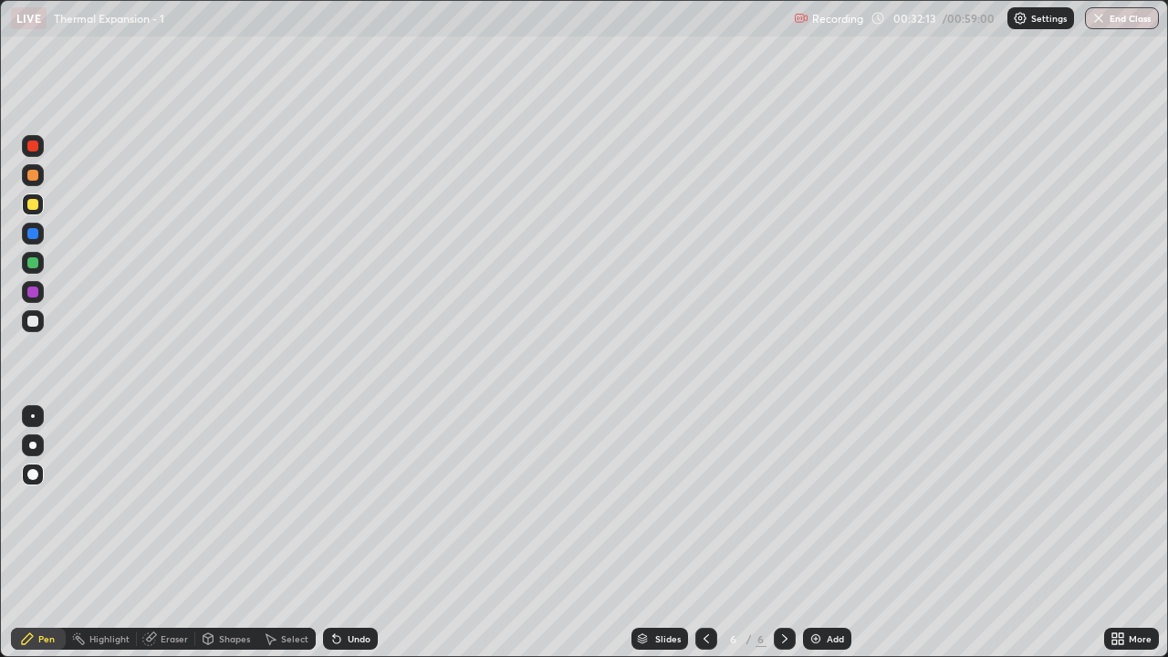
click at [33, 267] on div at bounding box center [32, 262] width 11 height 11
click at [37, 321] on div at bounding box center [32, 321] width 11 height 11
click at [37, 295] on div at bounding box center [32, 292] width 11 height 11
click at [30, 203] on div at bounding box center [32, 204] width 11 height 11
click at [36, 261] on div at bounding box center [32, 262] width 11 height 11
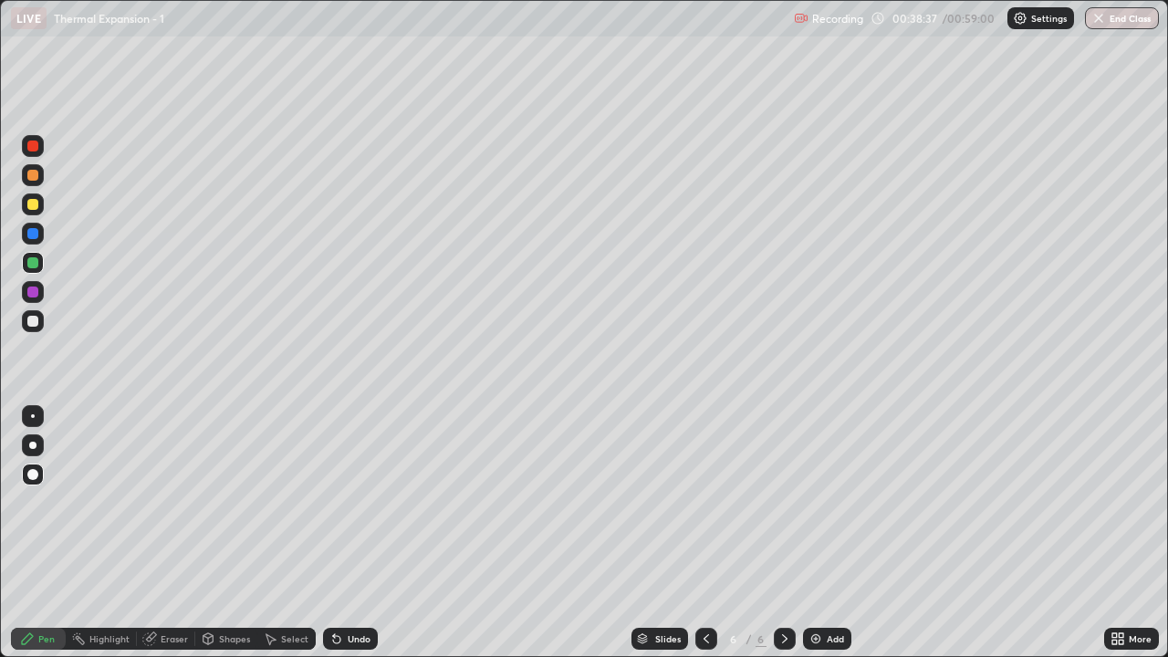
click at [825, 533] on div "Add" at bounding box center [827, 639] width 48 height 22
click at [34, 204] on div at bounding box center [32, 204] width 11 height 11
click at [238, 533] on div "Shapes" at bounding box center [234, 638] width 31 height 9
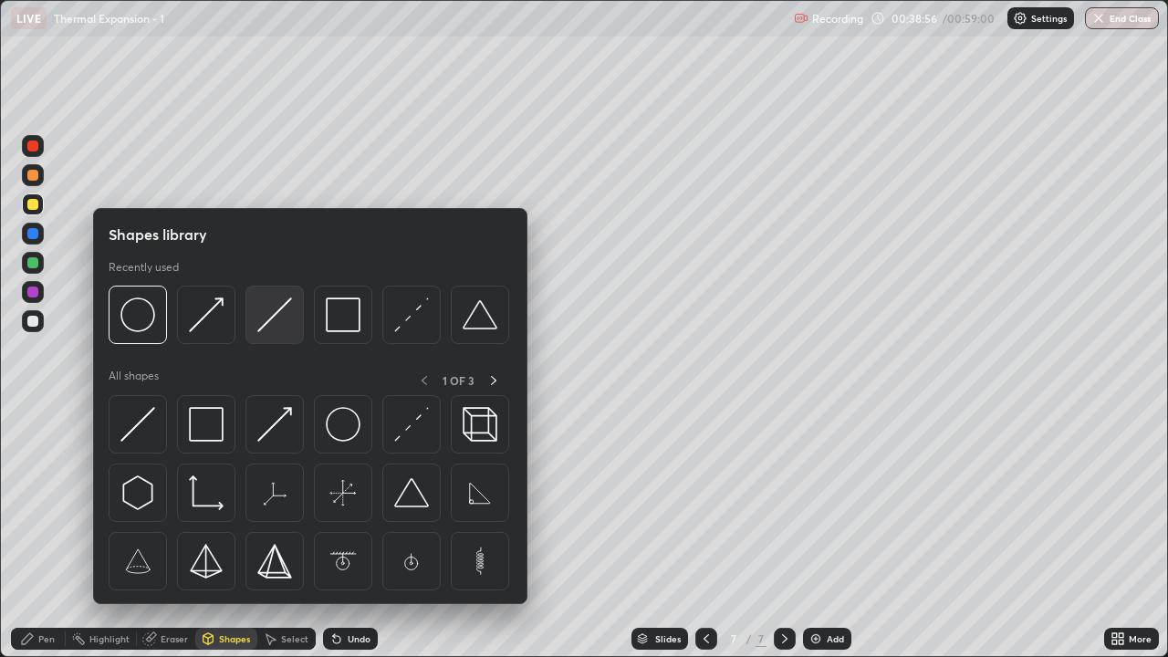
click at [282, 323] on img at bounding box center [274, 315] width 35 height 35
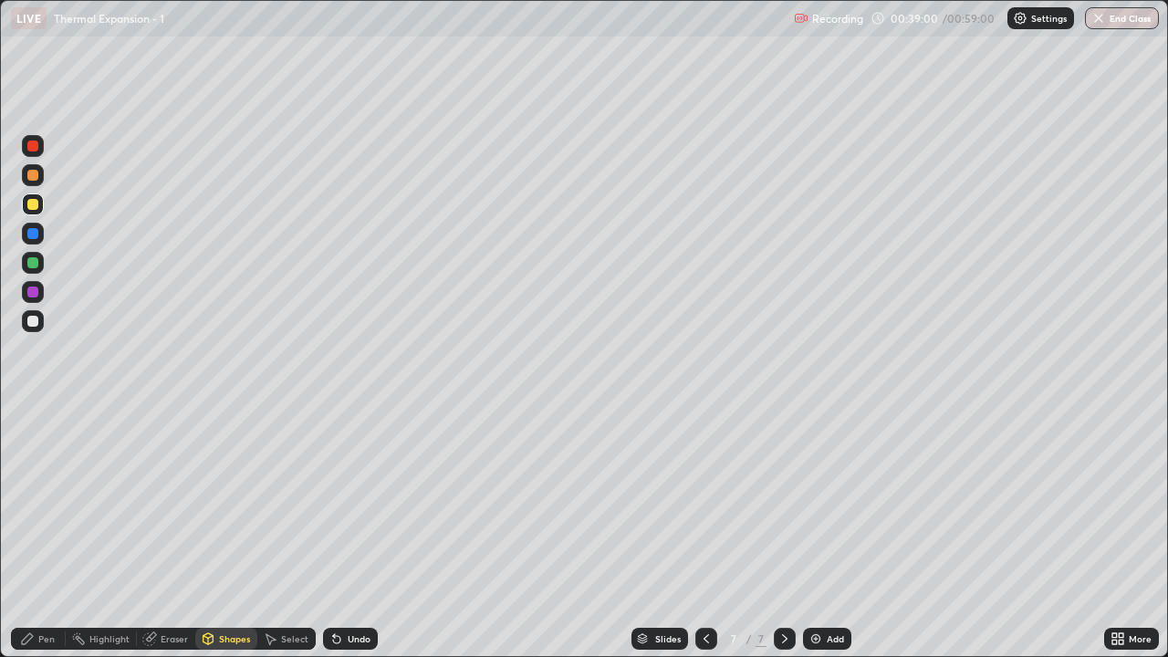
click at [36, 266] on div at bounding box center [32, 262] width 11 height 11
click at [37, 206] on div at bounding box center [32, 204] width 11 height 11
click at [37, 325] on div at bounding box center [32, 321] width 11 height 11
click at [361, 533] on div "Undo" at bounding box center [359, 638] width 23 height 9
click at [55, 533] on div "Pen" at bounding box center [38, 639] width 55 height 22
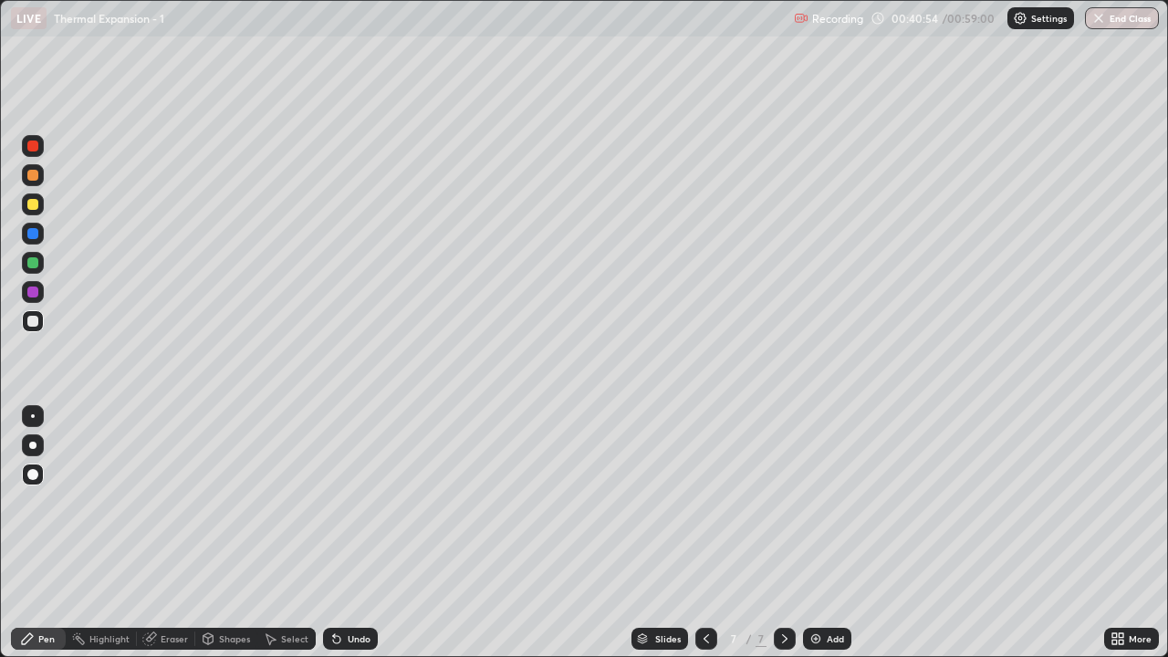
click at [34, 175] on div at bounding box center [32, 175] width 11 height 11
click at [34, 321] on div at bounding box center [32, 321] width 11 height 11
click at [43, 267] on div at bounding box center [33, 263] width 22 height 22
click at [35, 297] on div at bounding box center [32, 292] width 11 height 11
click at [27, 318] on div at bounding box center [33, 321] width 22 height 22
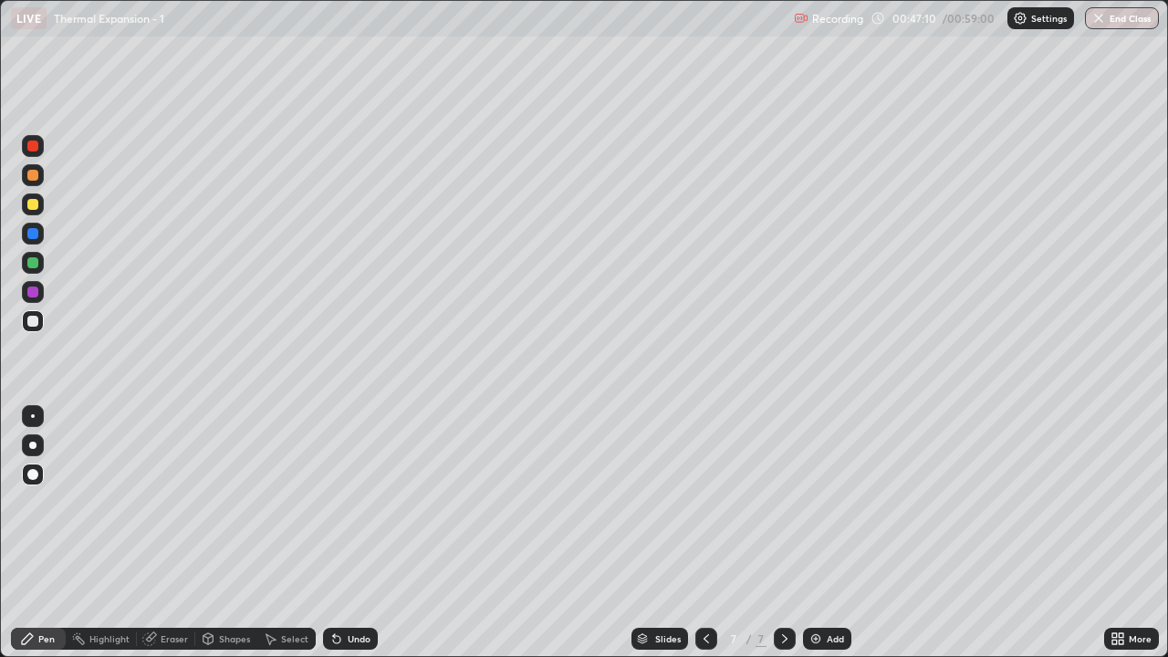
click at [820, 533] on img at bounding box center [816, 639] width 15 height 15
click at [235, 533] on div "Shapes" at bounding box center [234, 638] width 31 height 9
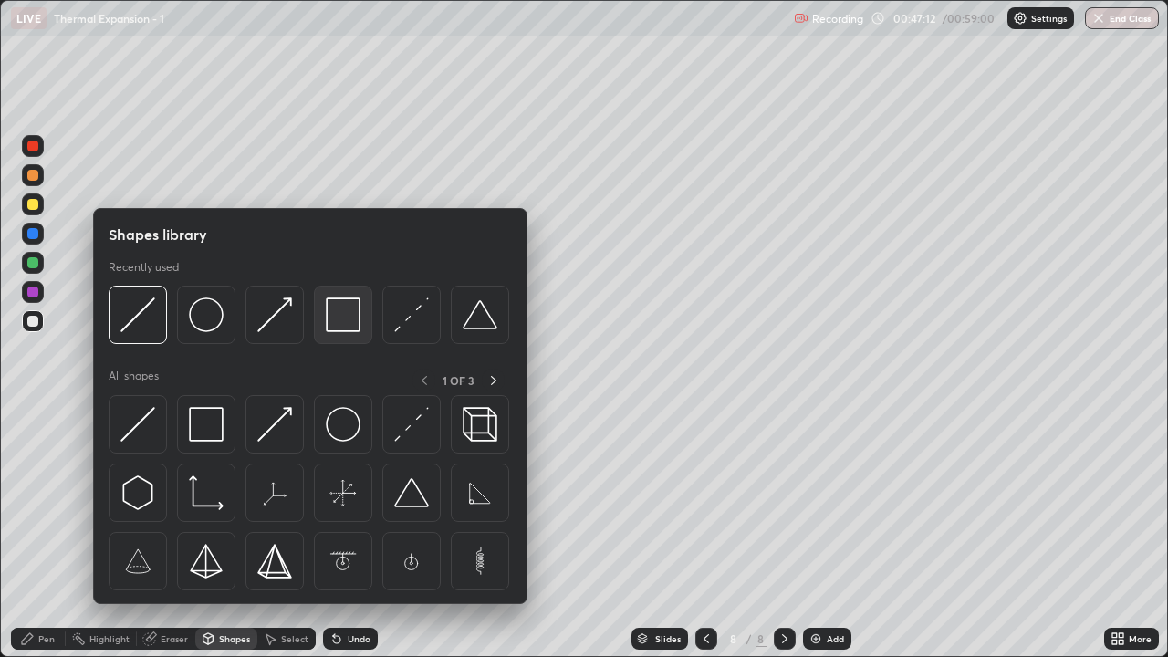
click at [329, 327] on img at bounding box center [343, 315] width 35 height 35
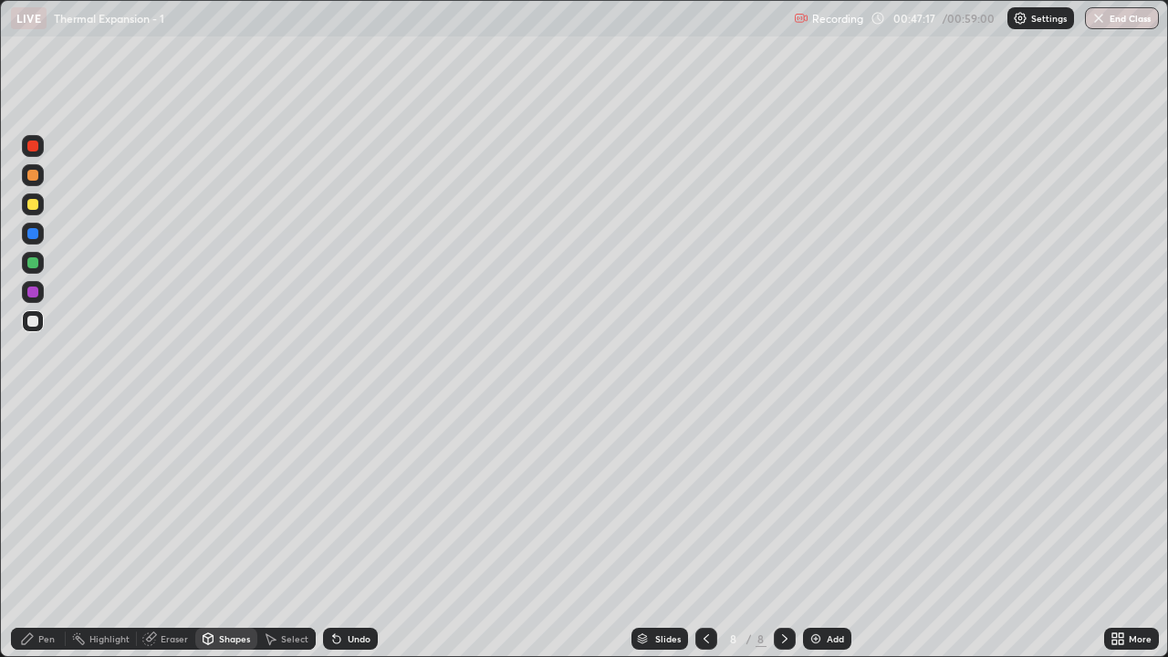
click at [239, 533] on div "Shapes" at bounding box center [234, 638] width 31 height 9
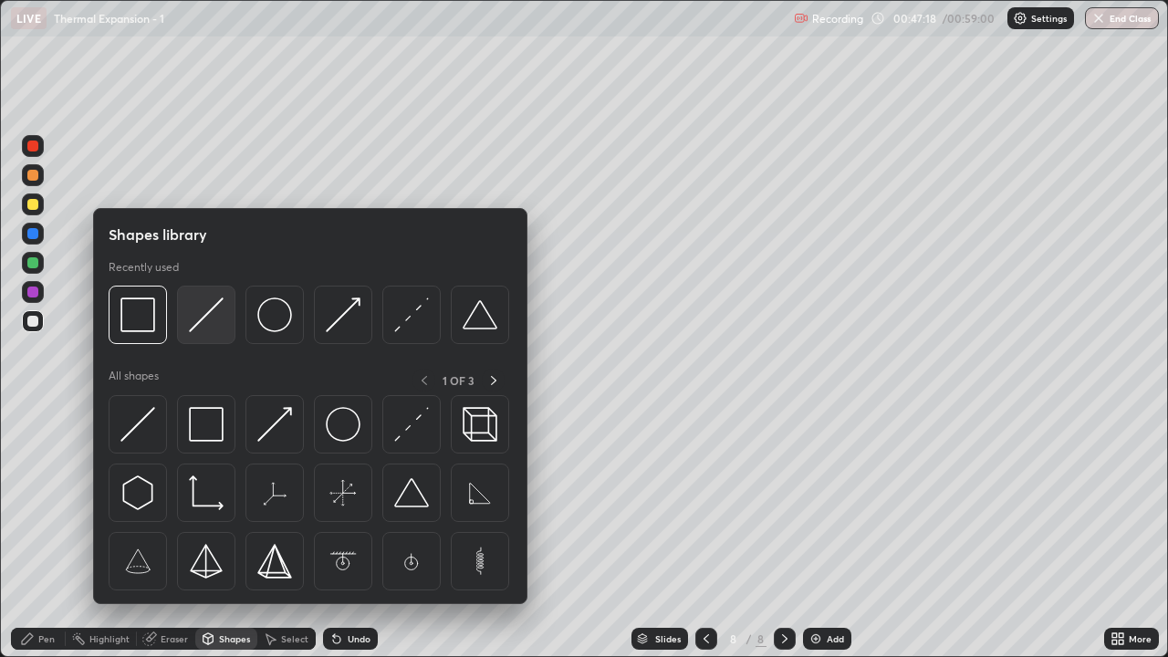
click at [222, 324] on img at bounding box center [206, 315] width 35 height 35
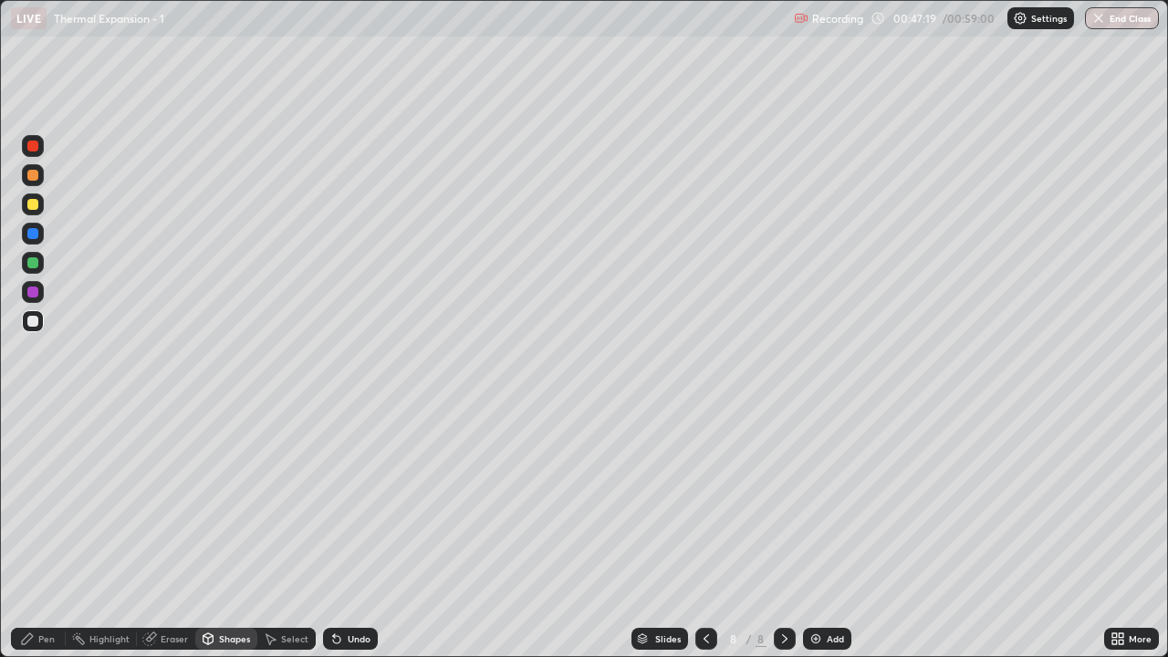
click at [31, 267] on div at bounding box center [32, 262] width 11 height 11
click at [33, 293] on div at bounding box center [32, 292] width 11 height 11
click at [31, 266] on div at bounding box center [32, 262] width 11 height 11
click at [34, 204] on div at bounding box center [32, 204] width 11 height 11
click at [38, 533] on div "Pen" at bounding box center [46, 638] width 16 height 9
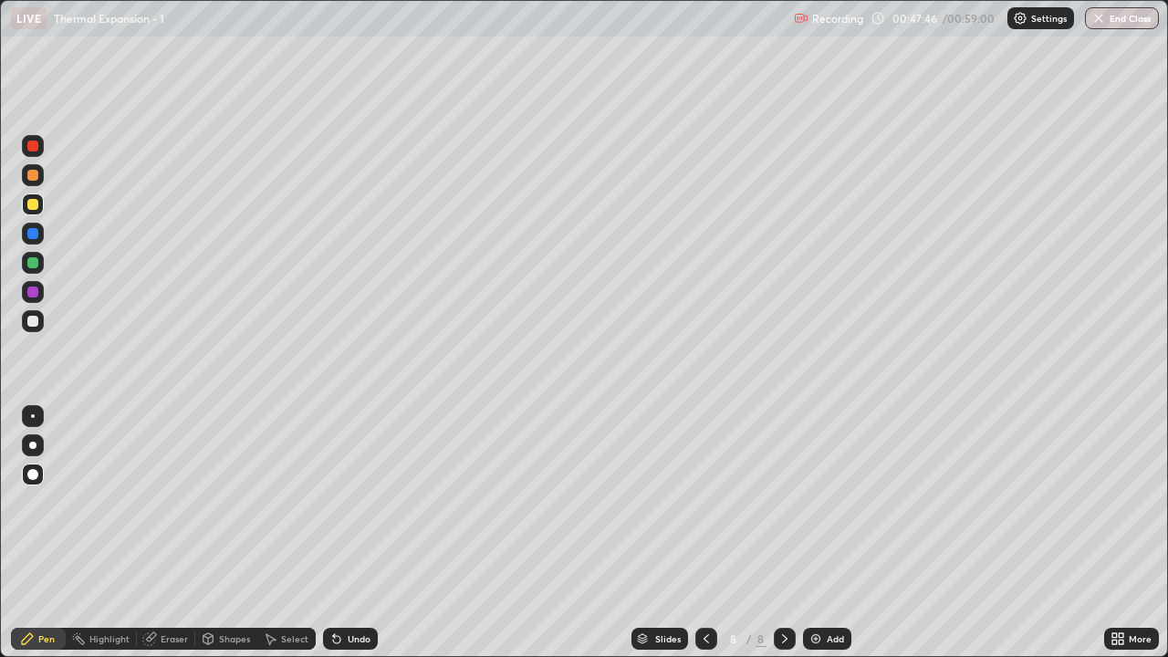
click at [33, 234] on div at bounding box center [32, 233] width 11 height 11
click at [37, 180] on div at bounding box center [33, 175] width 22 height 22
click at [43, 323] on div at bounding box center [33, 321] width 22 height 22
click at [35, 201] on div at bounding box center [32, 204] width 11 height 11
click at [28, 295] on div at bounding box center [32, 292] width 11 height 11
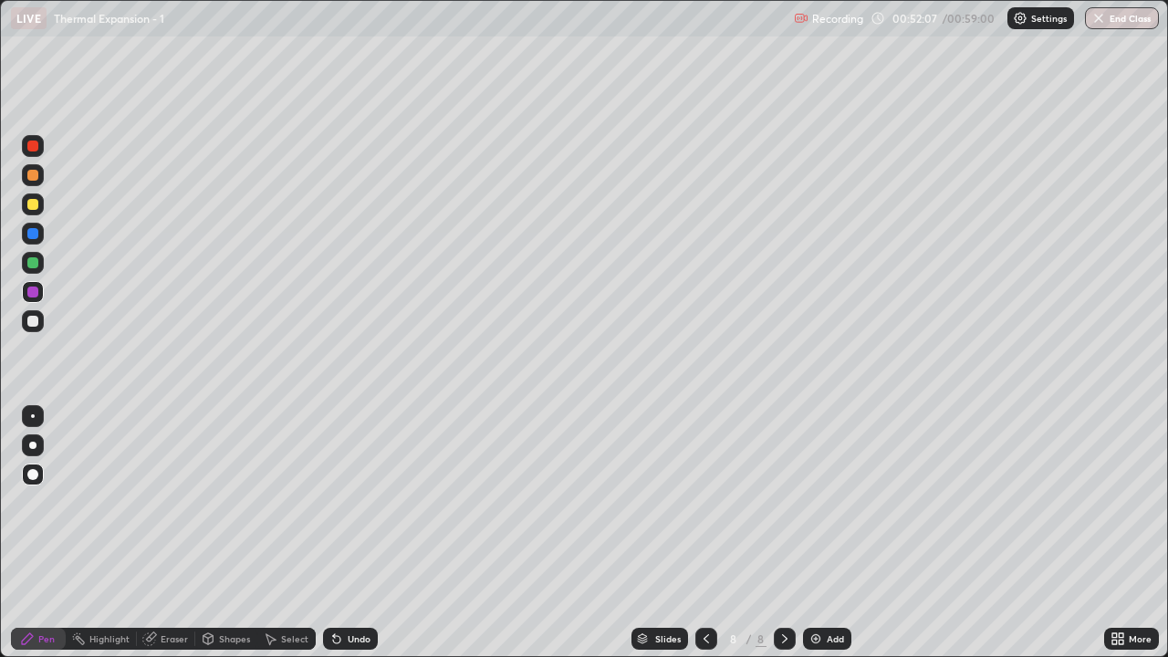
click at [959, 533] on div "Slides 8 / 8 Add" at bounding box center [741, 639] width 727 height 37
click at [33, 323] on div at bounding box center [32, 321] width 11 height 11
click at [815, 533] on img at bounding box center [816, 639] width 15 height 15
click at [228, 533] on div "Shapes" at bounding box center [226, 639] width 62 height 22
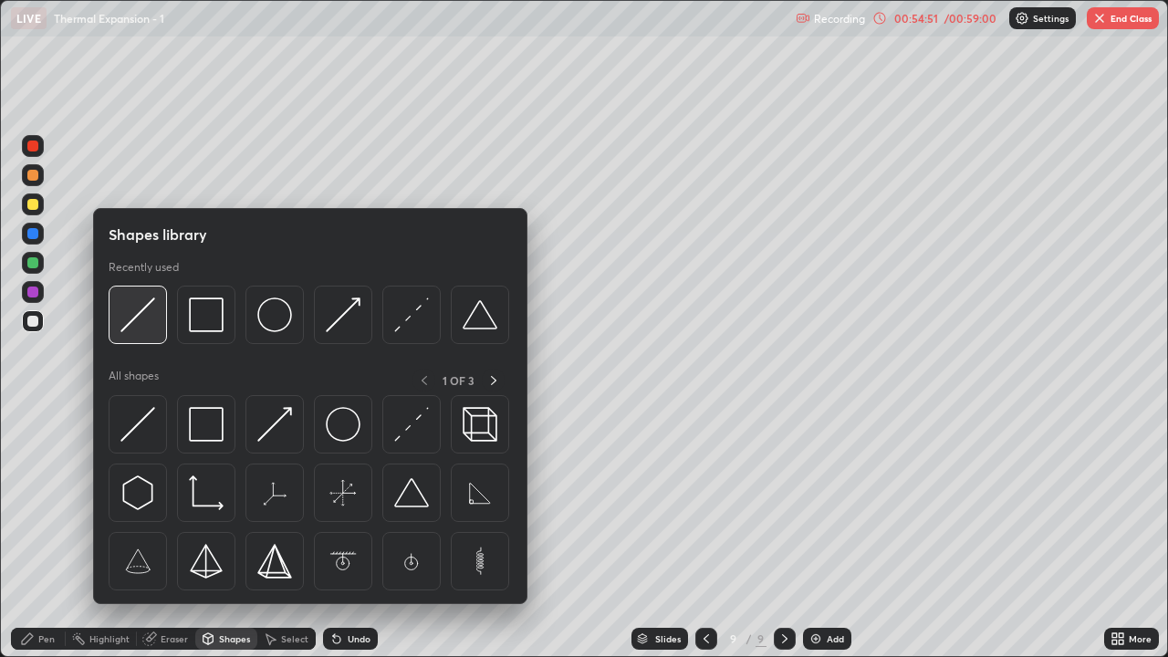
click at [141, 313] on img at bounding box center [137, 315] width 35 height 35
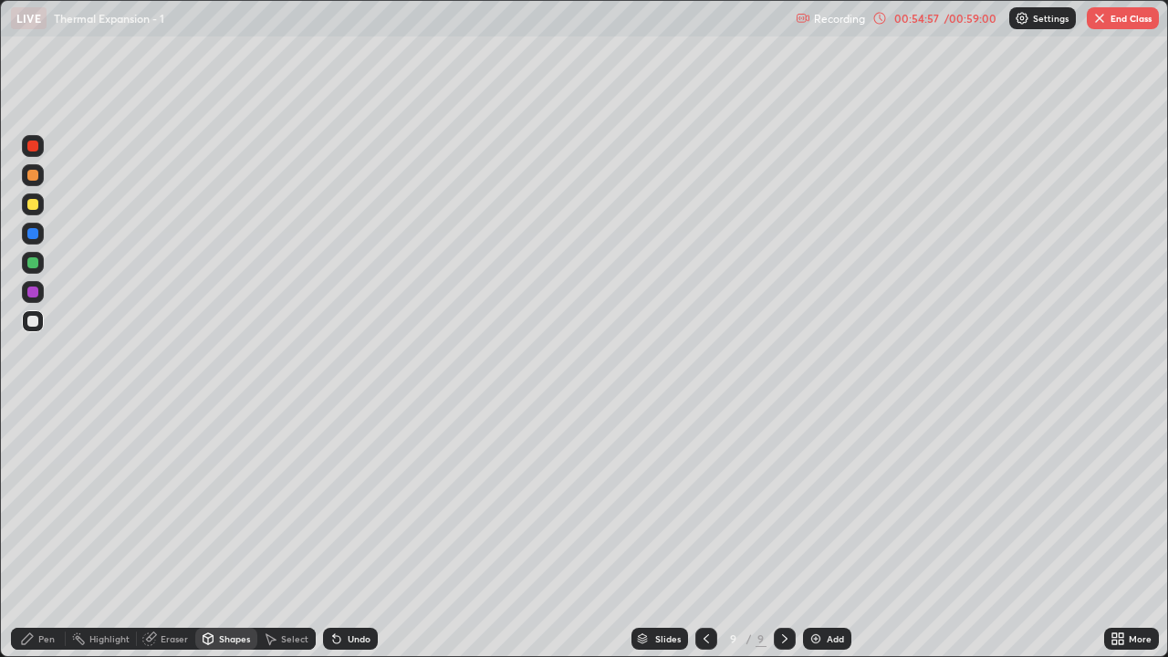
click at [52, 533] on div "Pen" at bounding box center [38, 639] width 55 height 22
click at [225, 533] on div "Shapes" at bounding box center [234, 638] width 31 height 9
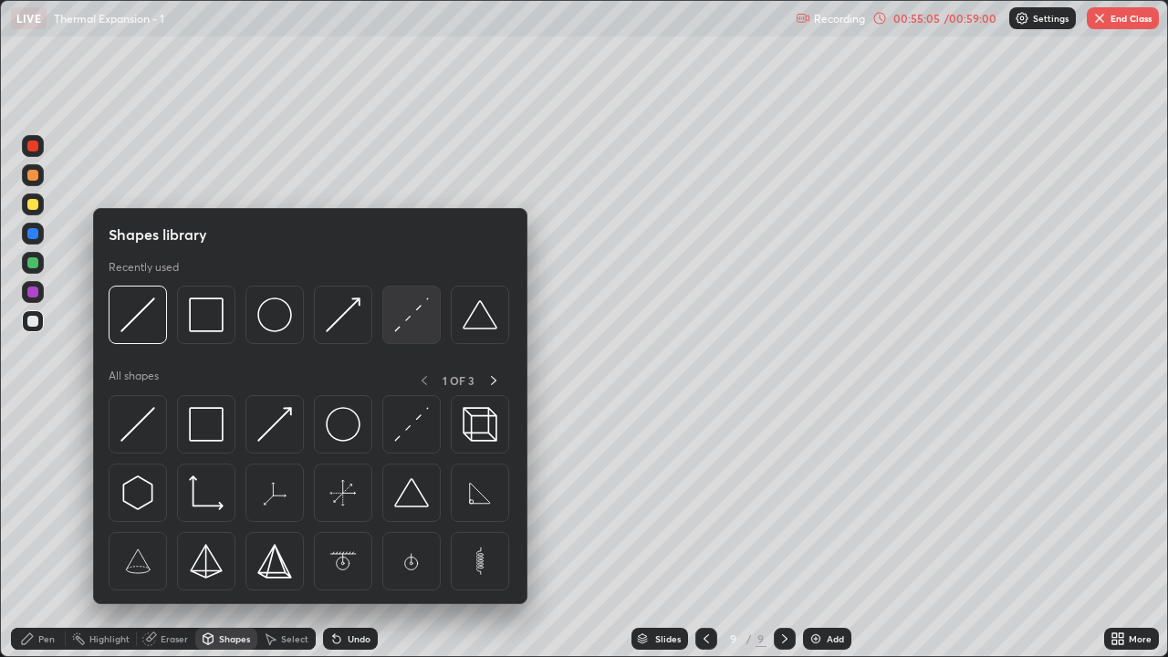
click at [434, 313] on div at bounding box center [411, 315] width 58 height 58
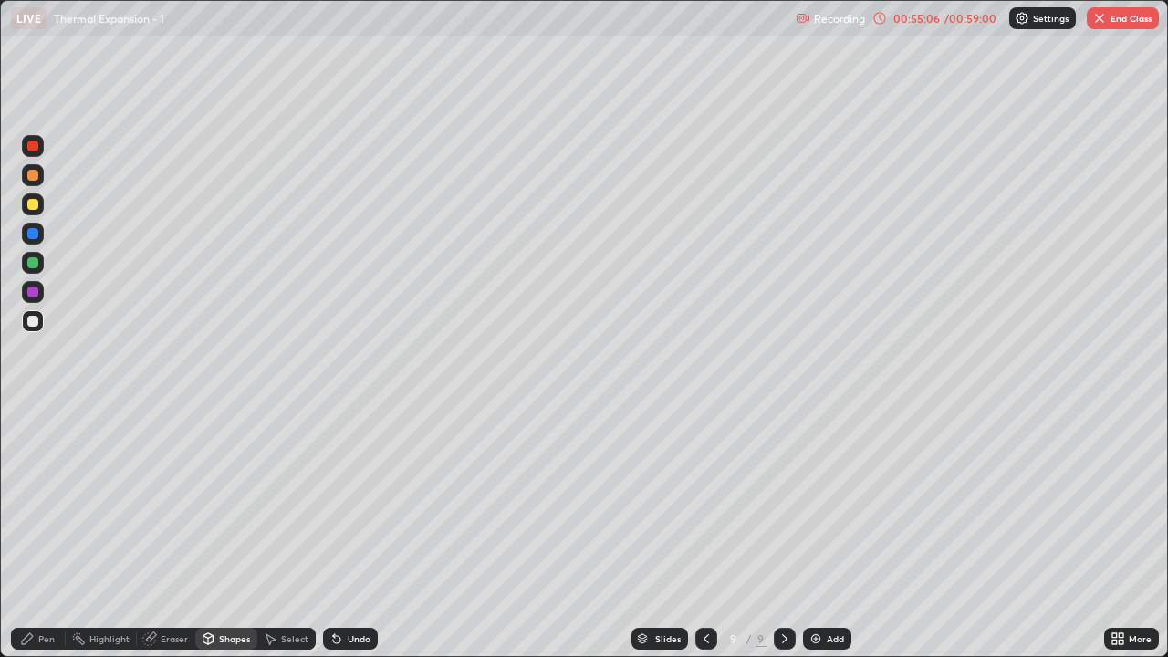
click at [36, 266] on div at bounding box center [32, 262] width 11 height 11
click at [48, 533] on div "Pen" at bounding box center [46, 638] width 16 height 9
click at [32, 205] on div at bounding box center [32, 204] width 11 height 11
click at [33, 241] on div at bounding box center [33, 234] width 22 height 22
click at [37, 329] on div at bounding box center [33, 321] width 22 height 22
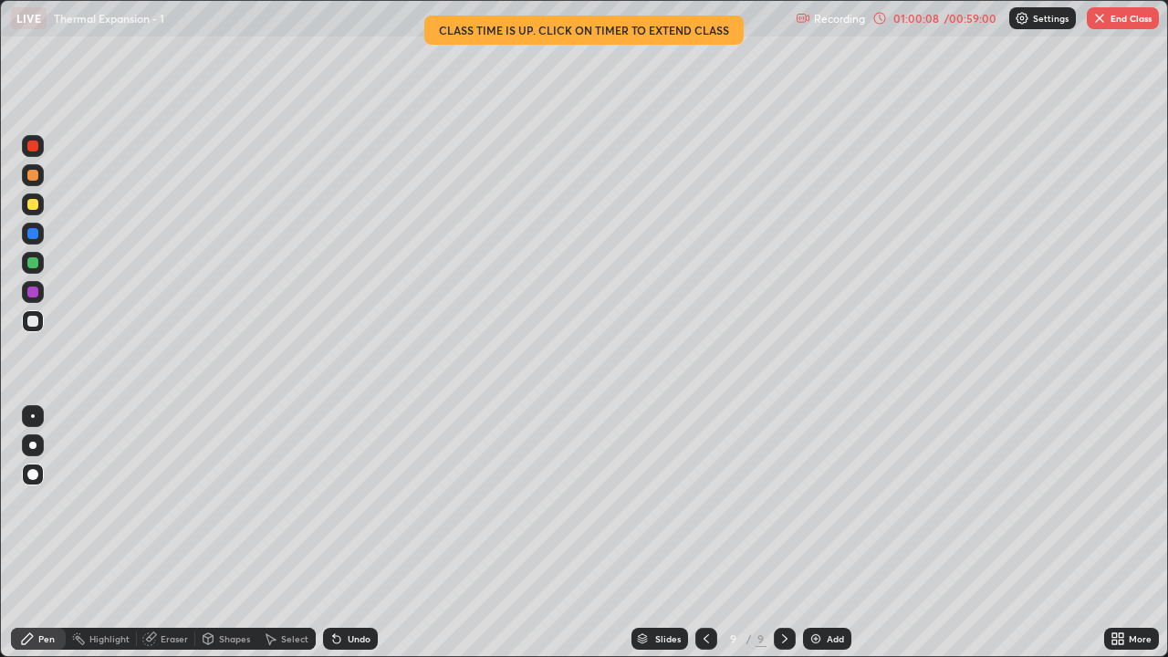
click at [1114, 20] on button "End Class" at bounding box center [1123, 18] width 72 height 22
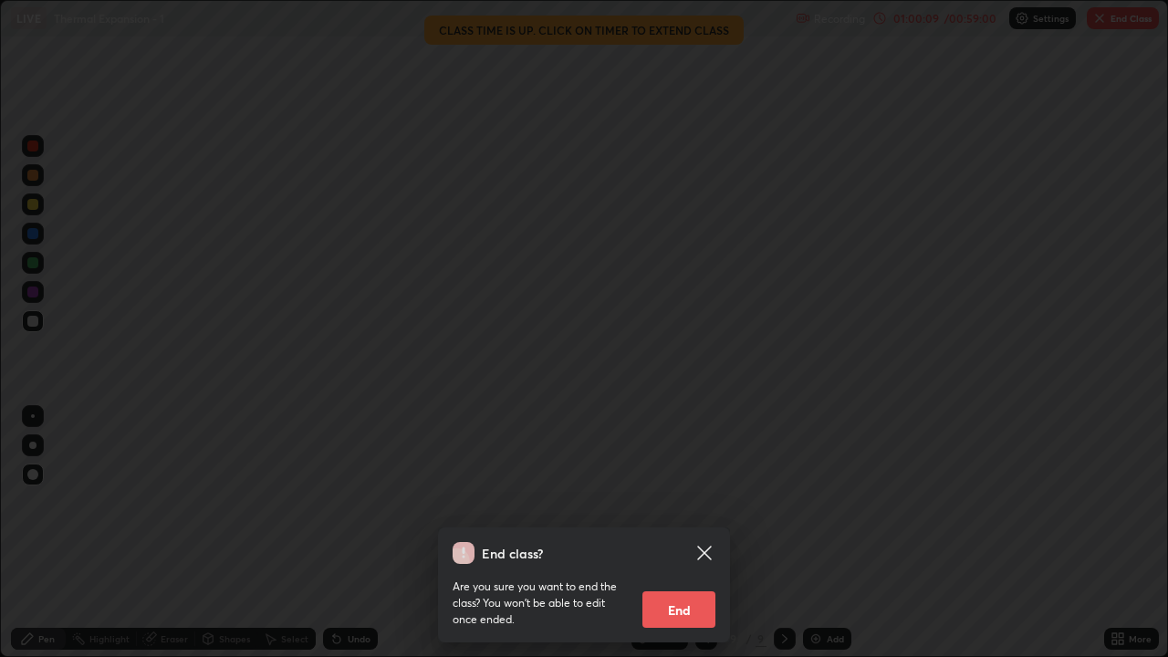
click at [688, 533] on button "End" at bounding box center [679, 609] width 73 height 37
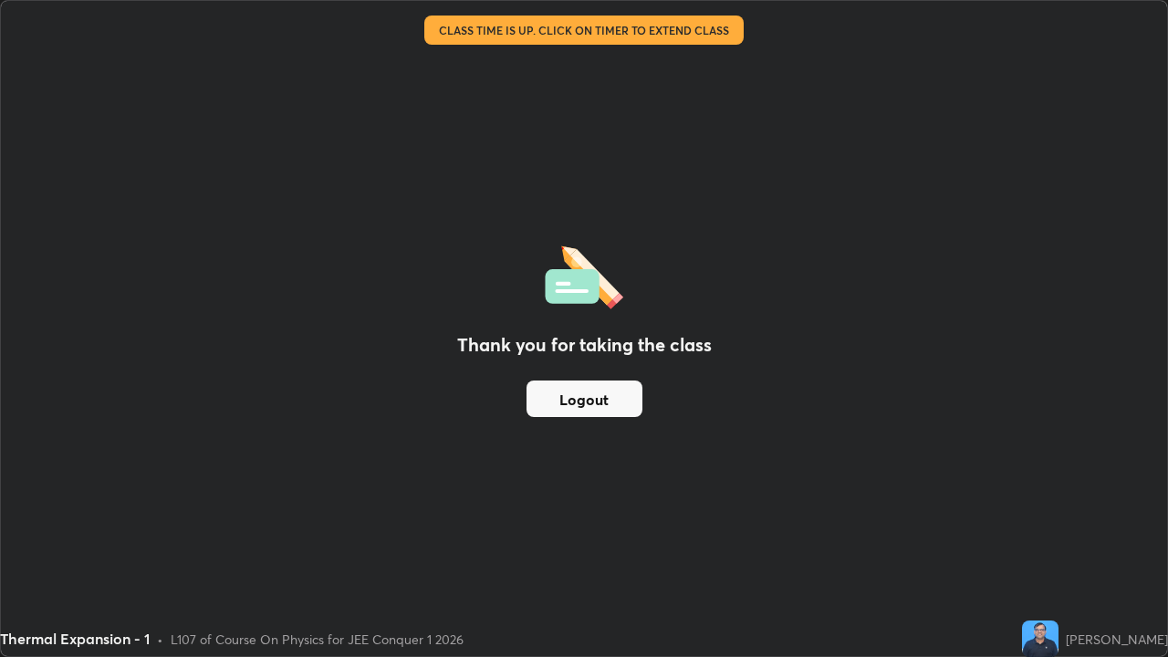
click at [612, 400] on button "Logout" at bounding box center [585, 399] width 116 height 37
